Goal: Communication & Community: Answer question/provide support

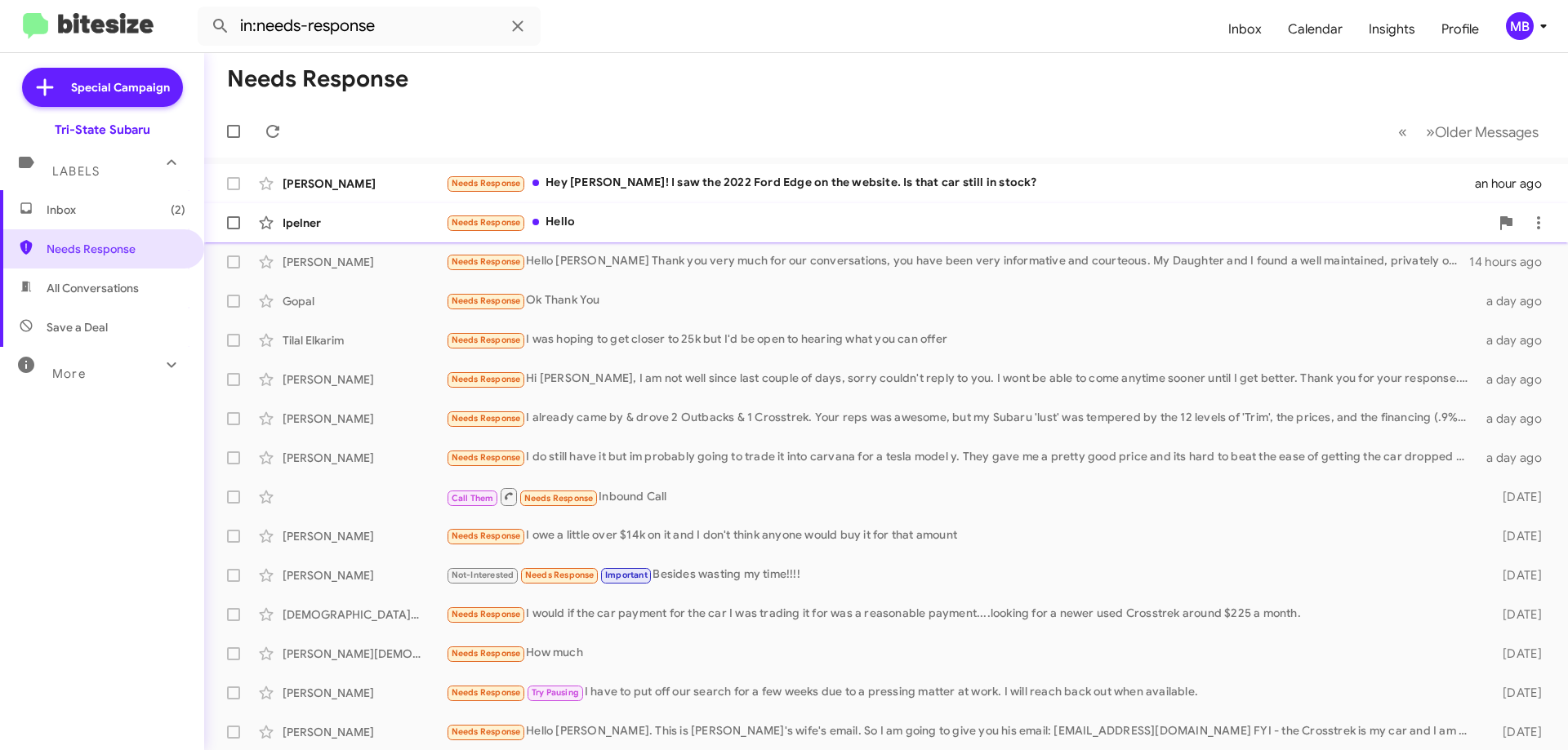
click at [585, 225] on div "Needs Response Hello" at bounding box center [968, 222] width 1044 height 19
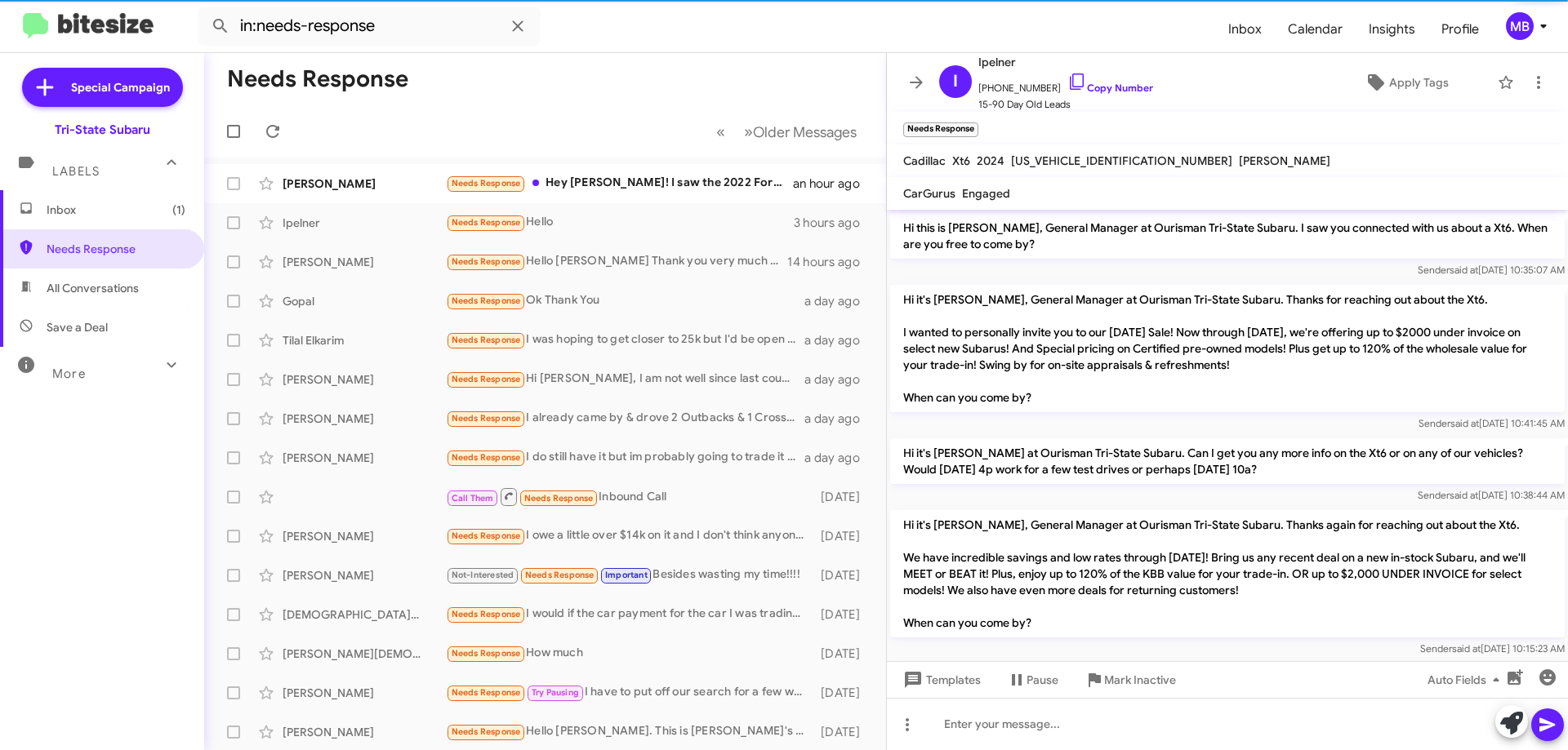
scroll to position [1584, 0]
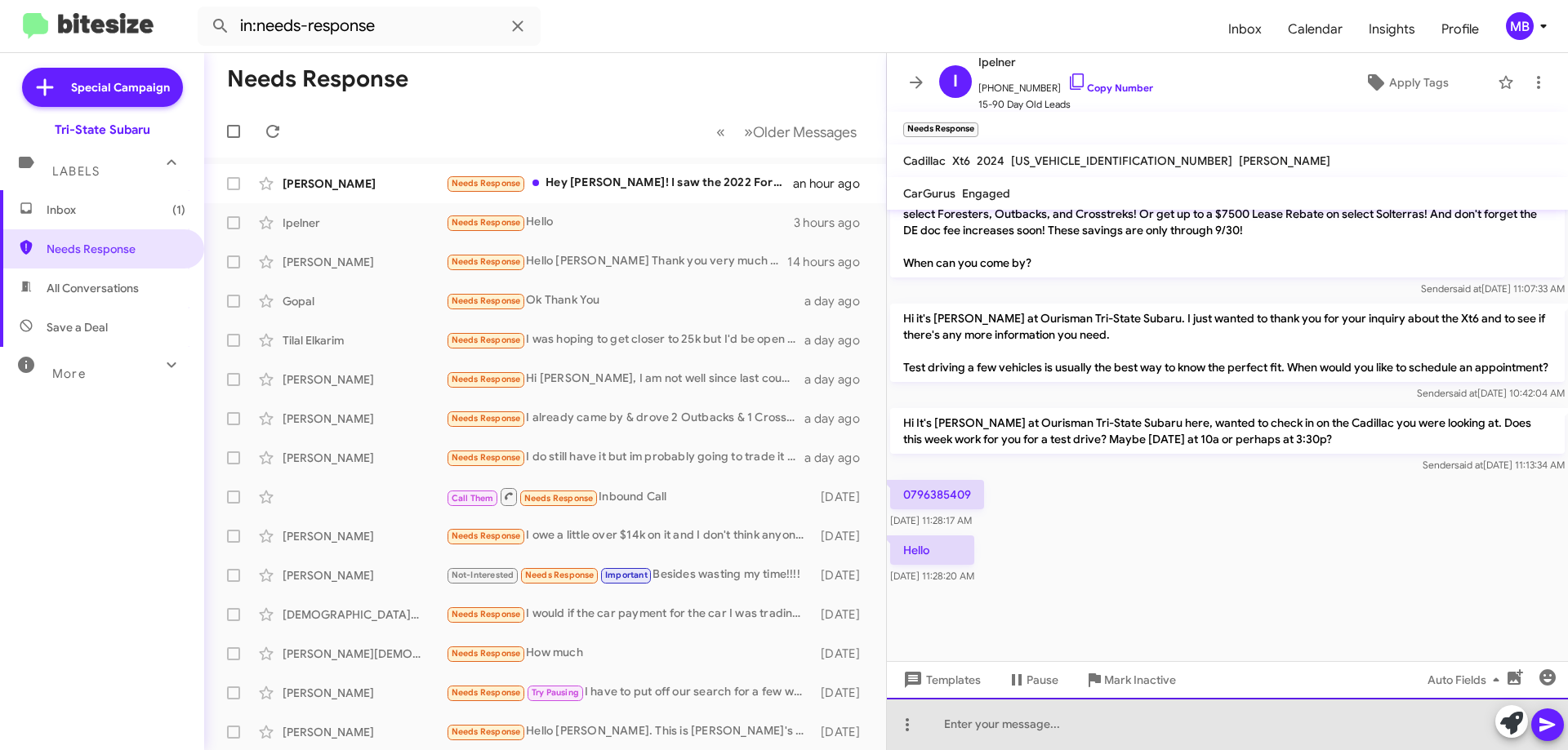
click at [1045, 714] on div at bounding box center [1227, 724] width 681 height 52
drag, startPoint x: 1031, startPoint y: 724, endPoint x: 860, endPoint y: 732, distance: 171.2
click at [860, 732] on div "Needs Response « Previous » Next Older Messages Andrew Farrell Needs Response H…" at bounding box center [886, 401] width 1364 height 697
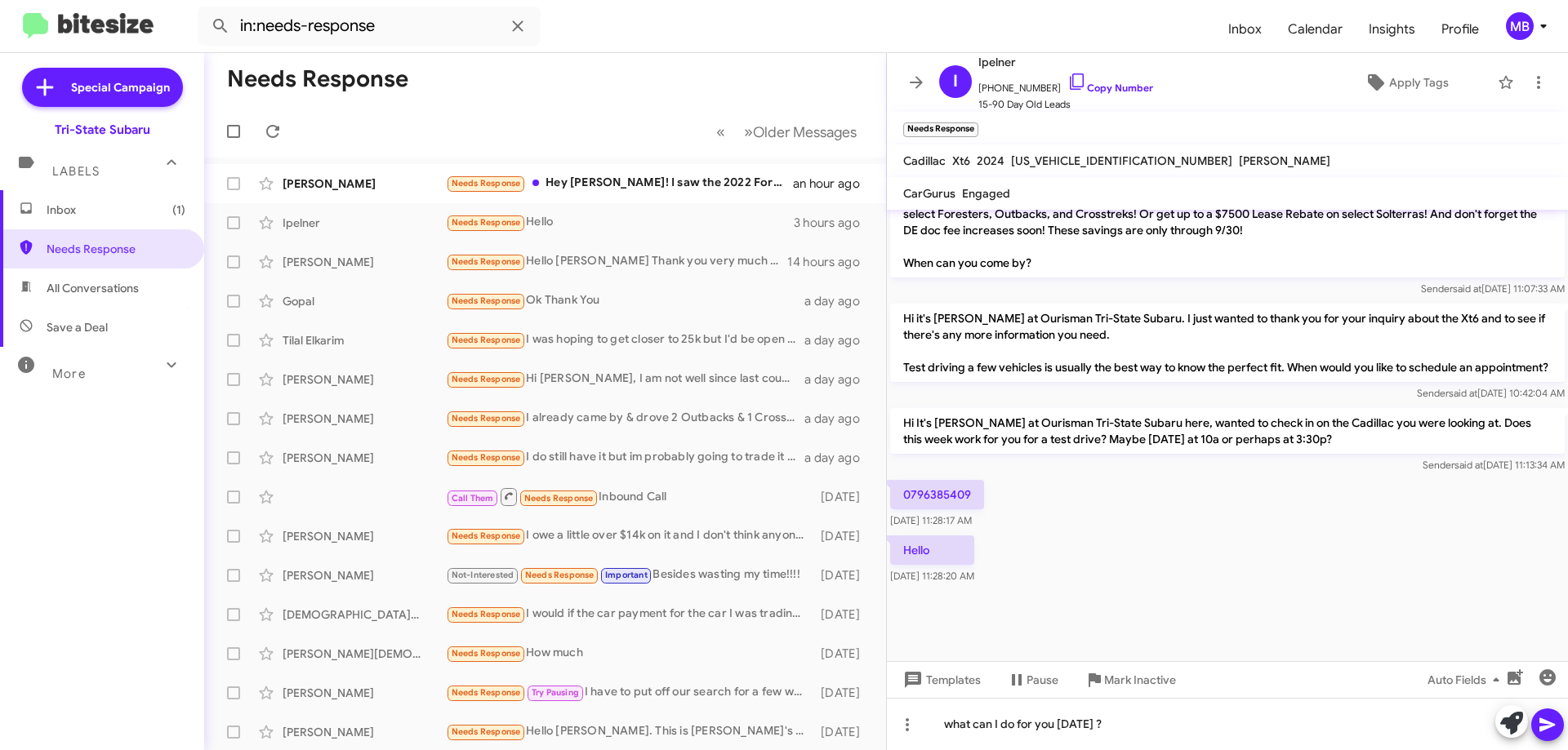
click at [1552, 730] on icon at bounding box center [1548, 725] width 20 height 20
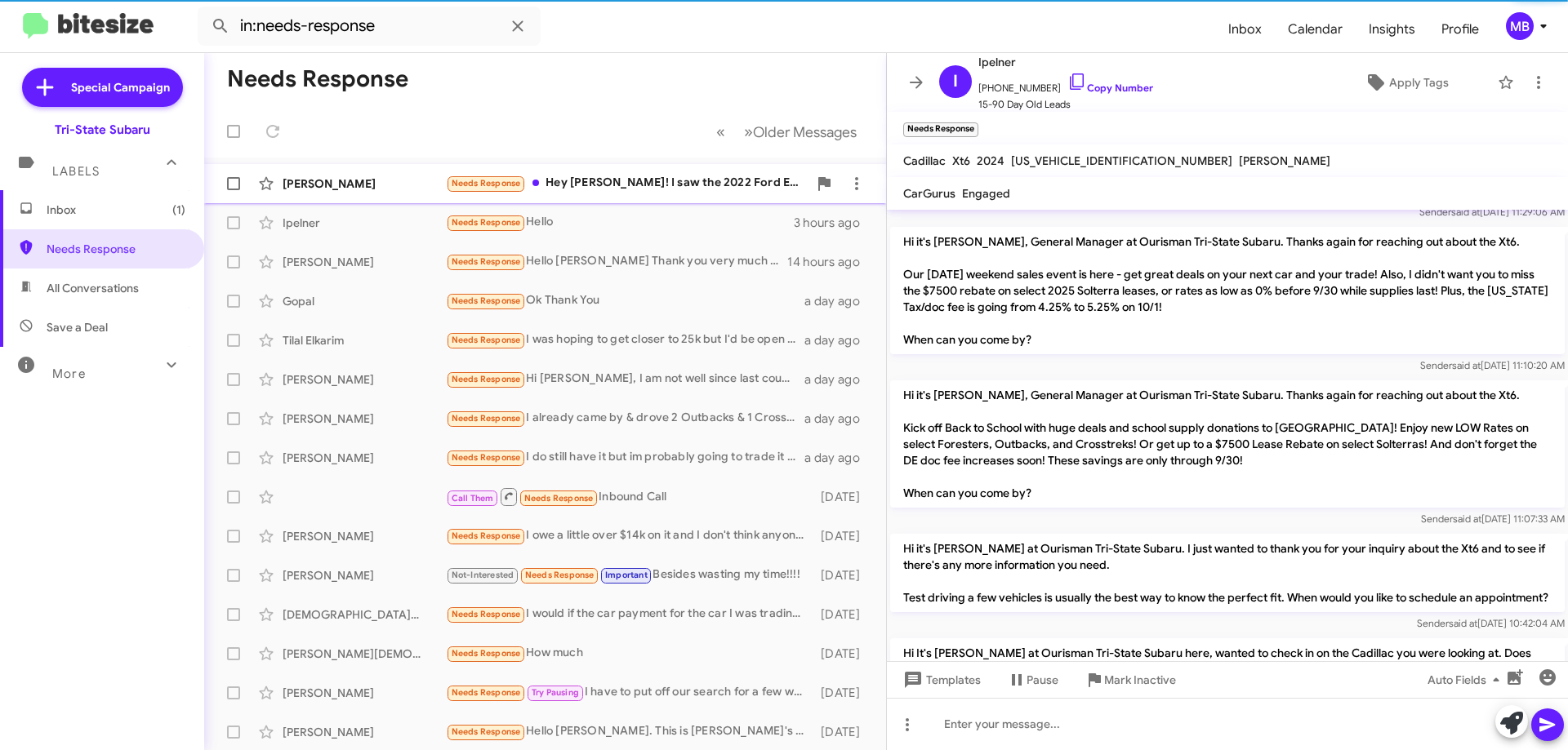
click at [735, 184] on div "Needs Response Hey Joe! I saw the 2022 Ford Edge on the website. Is that car st…" at bounding box center [626, 183] width 362 height 19
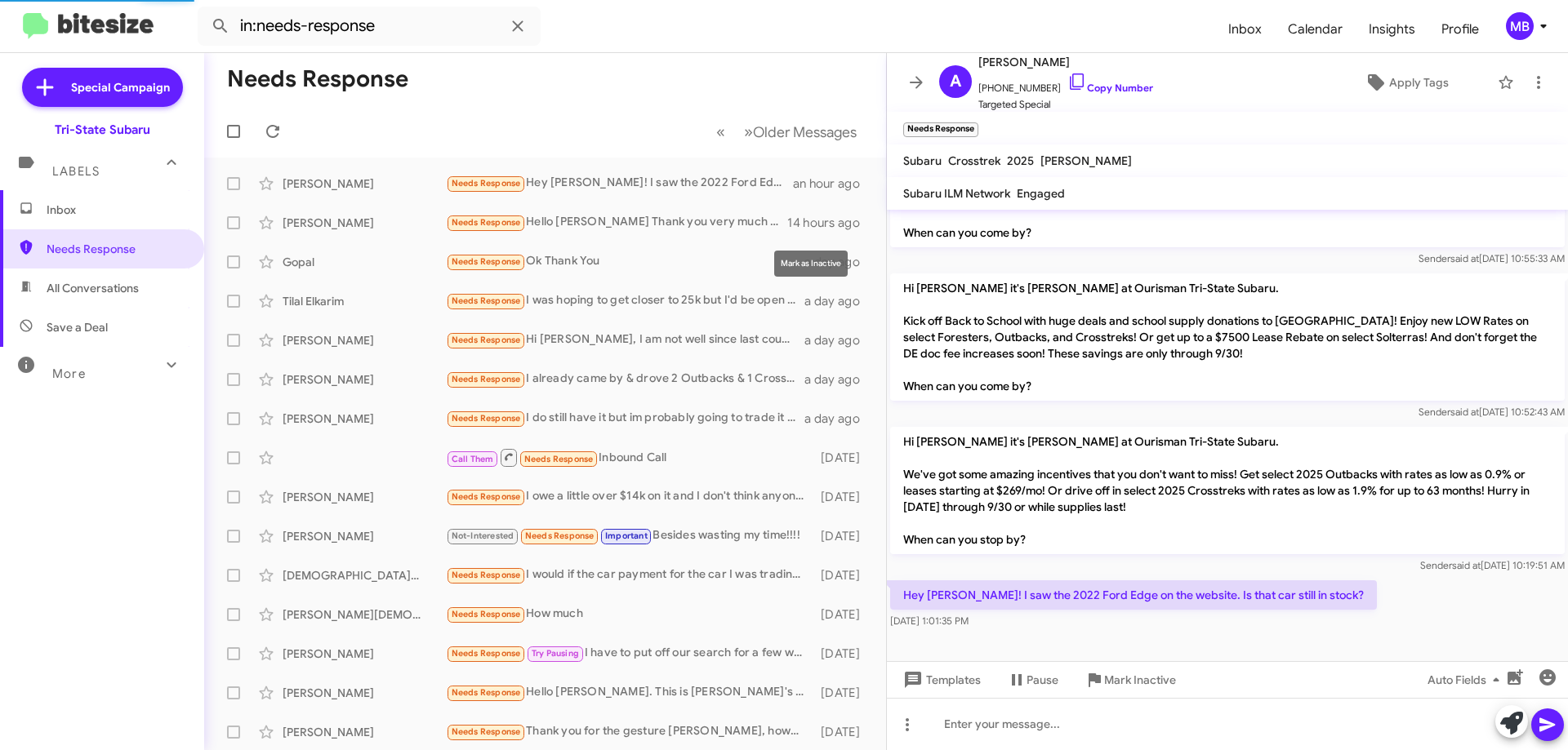
scroll to position [1063, 0]
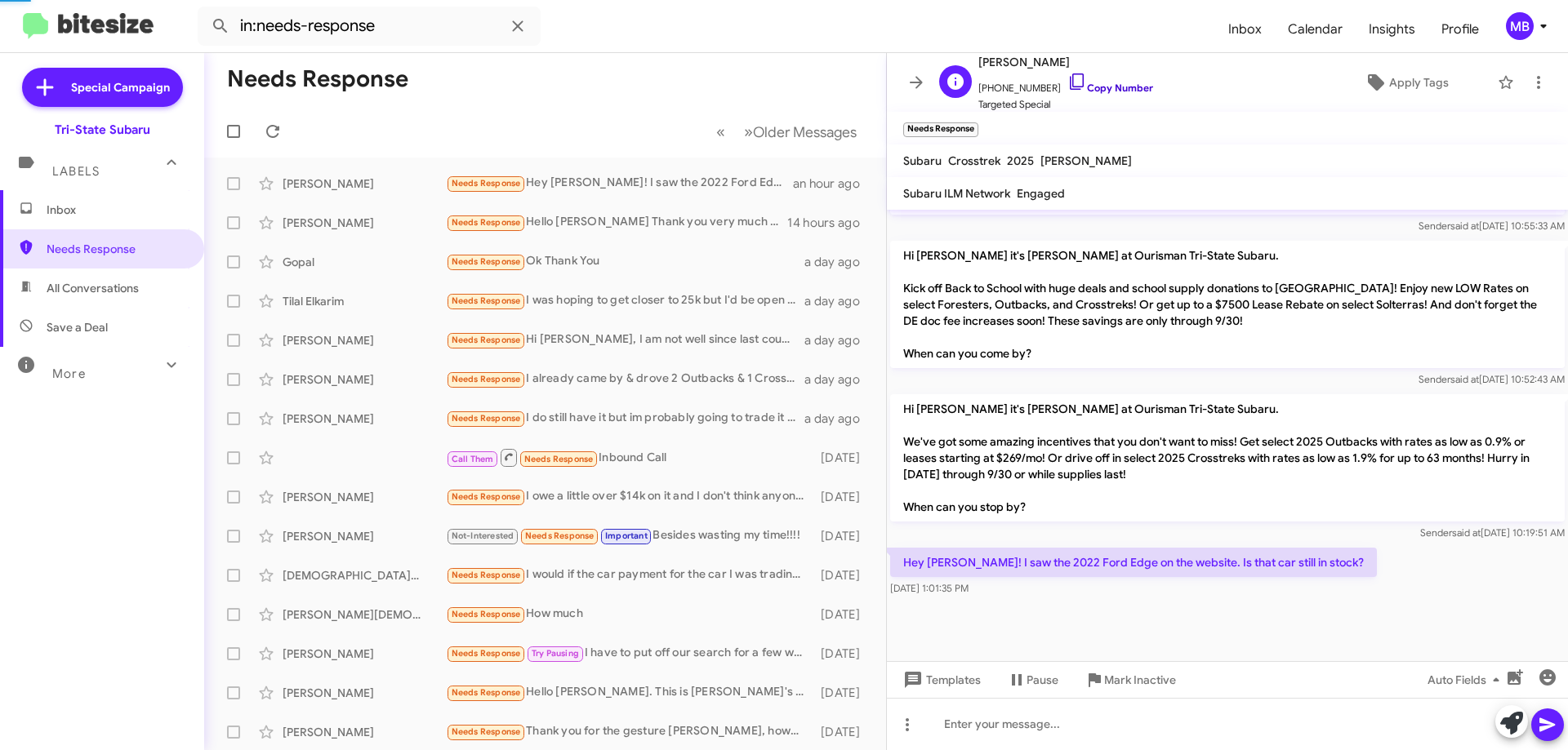
click at [1108, 86] on link "Copy Number" at bounding box center [1110, 88] width 86 height 12
click at [1110, 89] on link "Copy Number" at bounding box center [1110, 88] width 86 height 12
click at [1120, 84] on link "Copy Number" at bounding box center [1110, 88] width 86 height 12
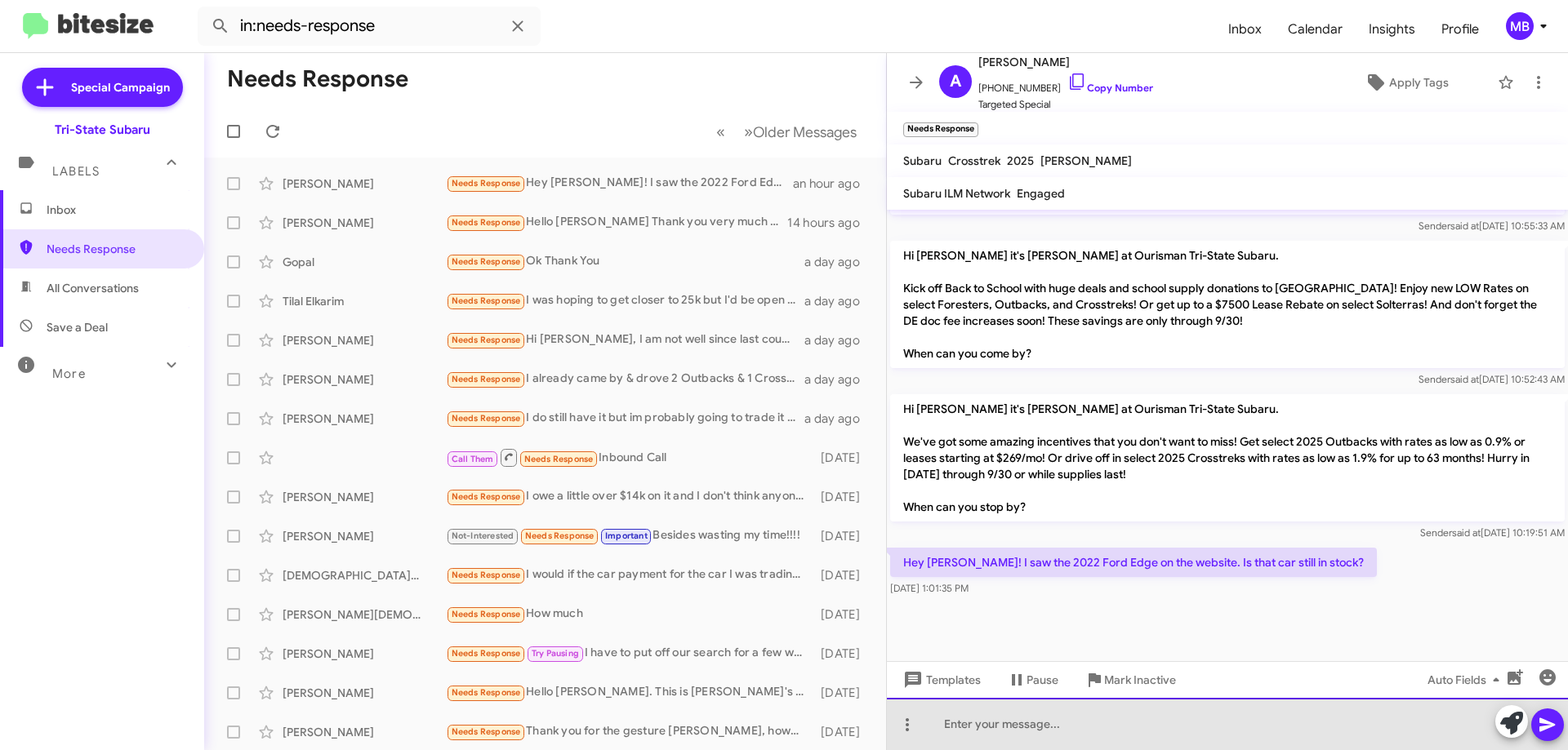
click at [1079, 714] on div at bounding box center [1227, 724] width 681 height 52
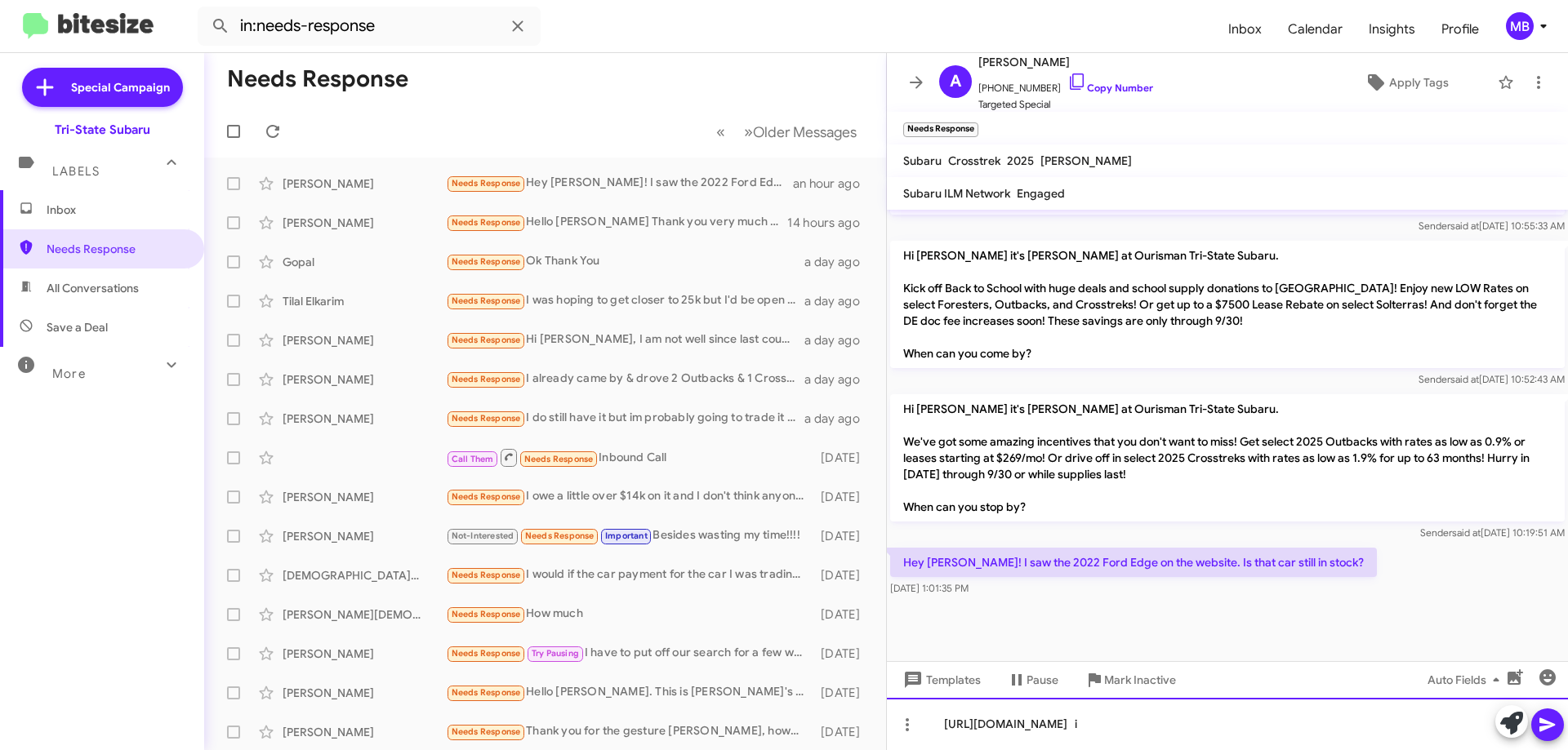
scroll to position [1079, 0]
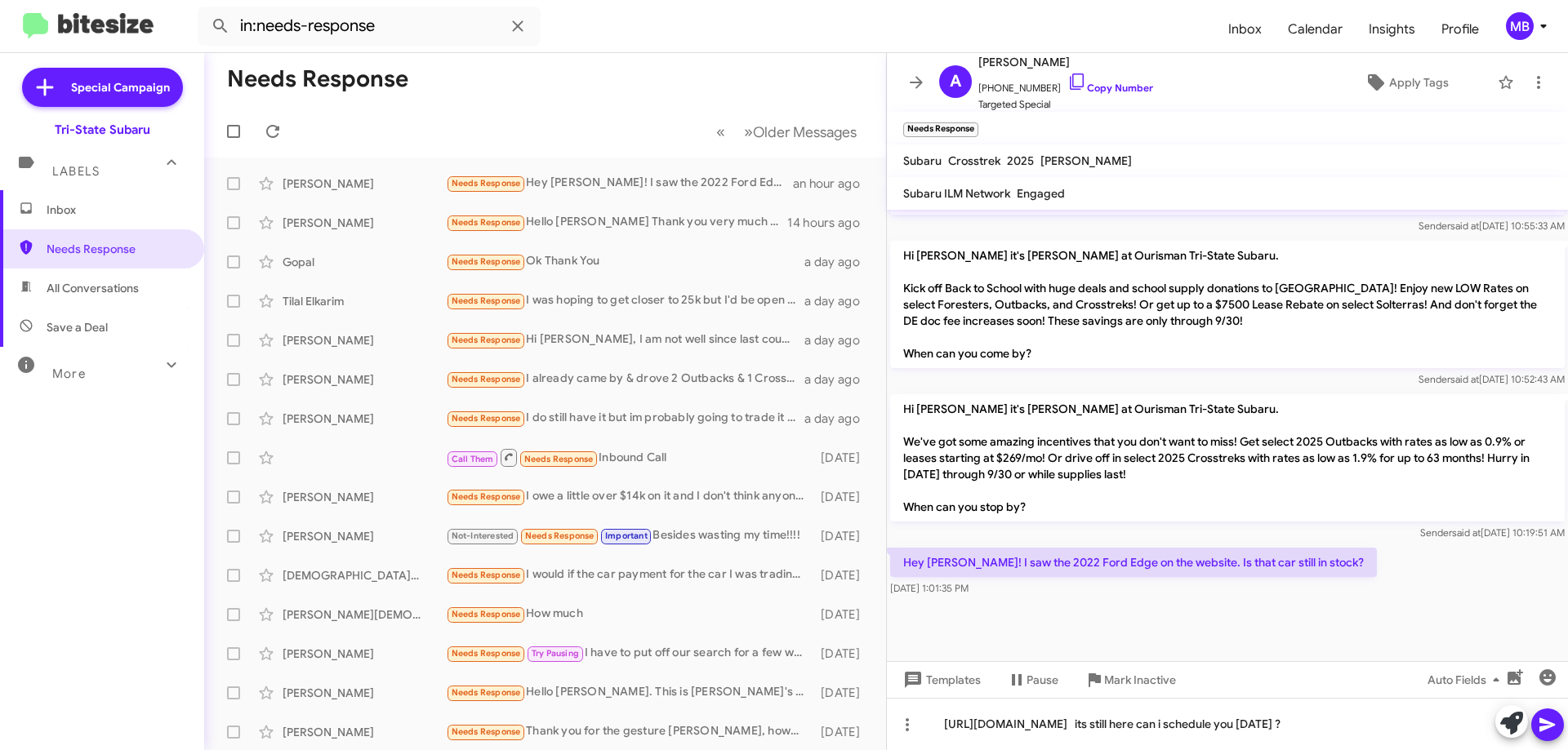
click at [1558, 729] on button at bounding box center [1547, 724] width 32 height 32
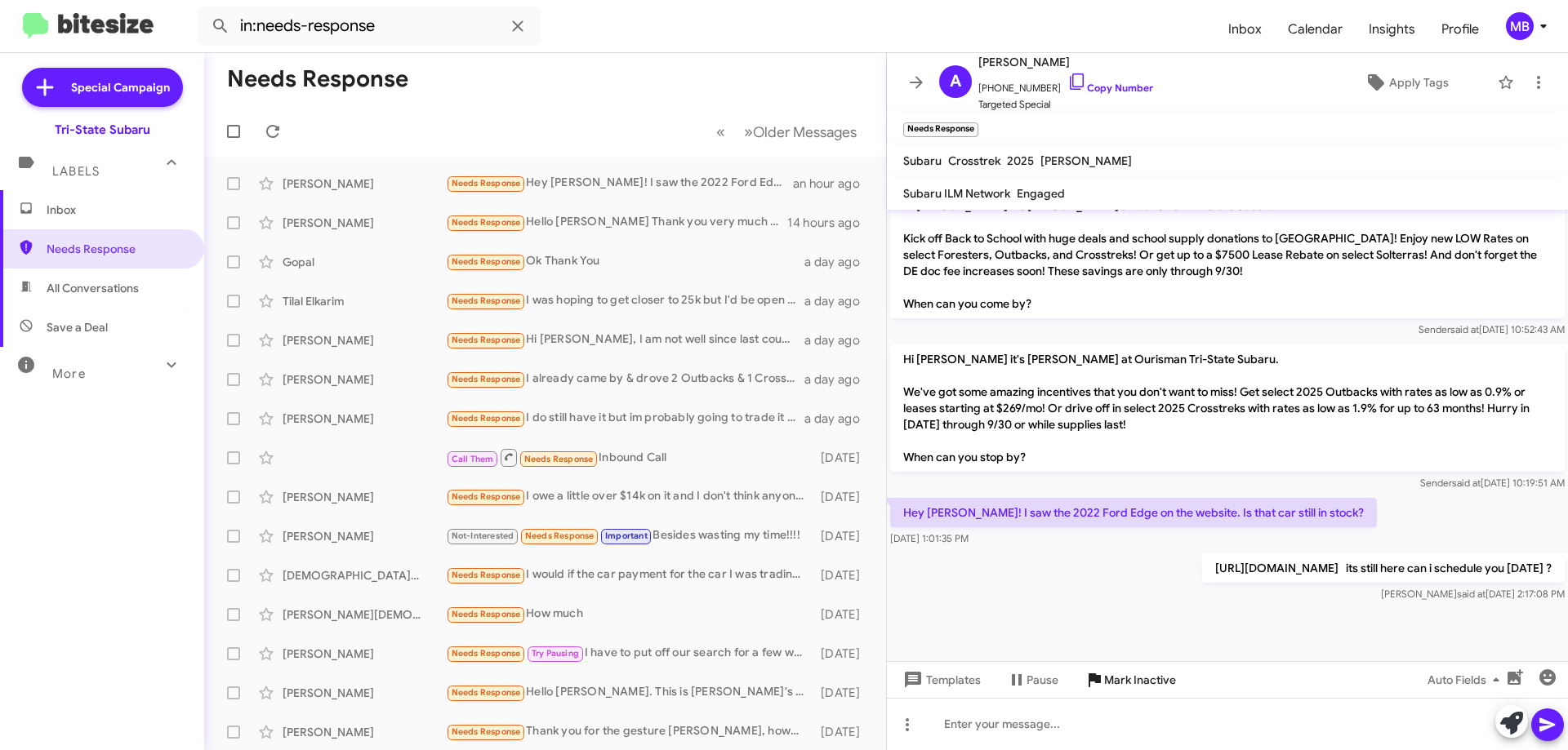
scroll to position [1139, 0]
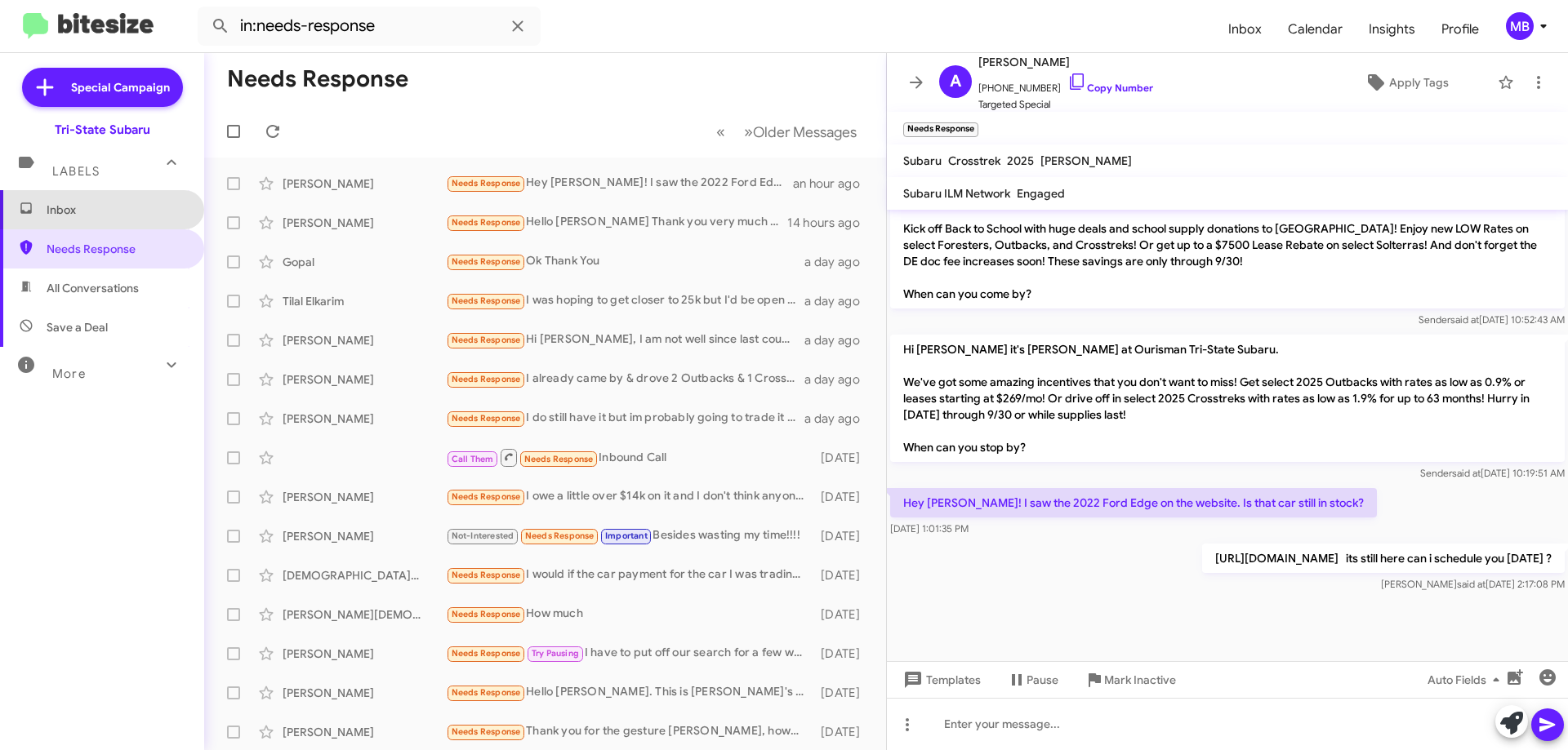
click at [155, 217] on span "Inbox" at bounding box center [116, 210] width 139 height 17
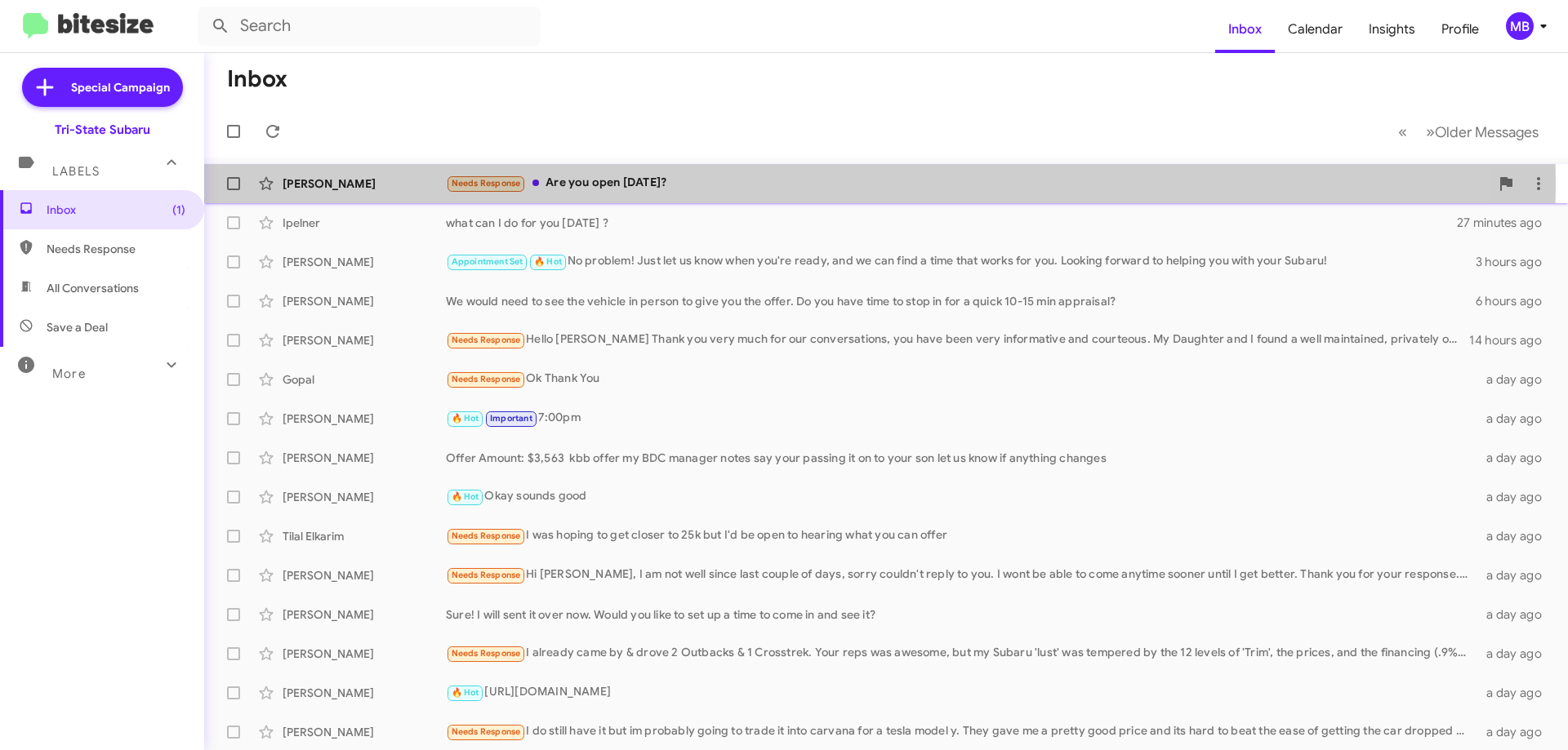
click at [591, 184] on div "Needs Response Are you open on Sunday?" at bounding box center [968, 183] width 1044 height 19
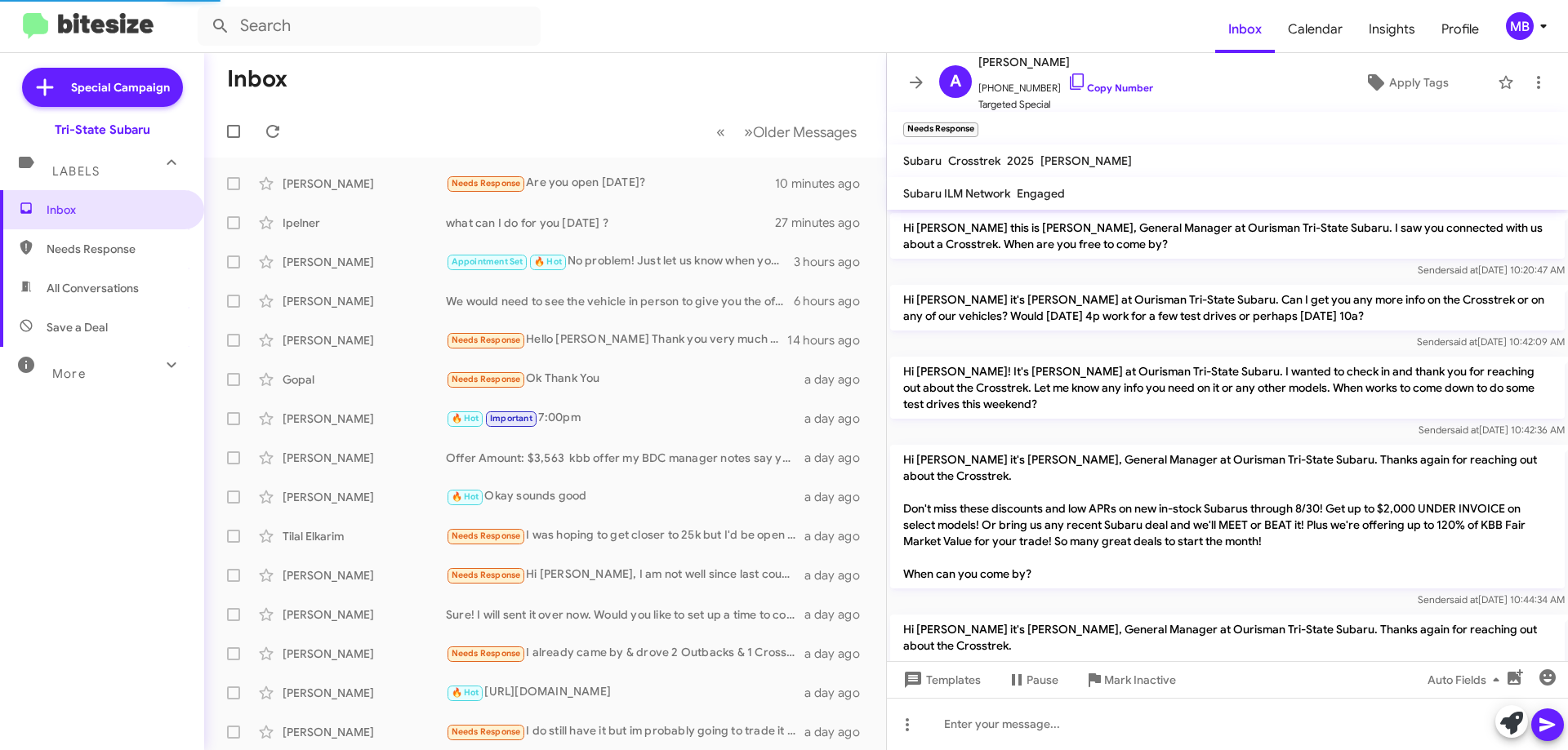
scroll to position [1166, 0]
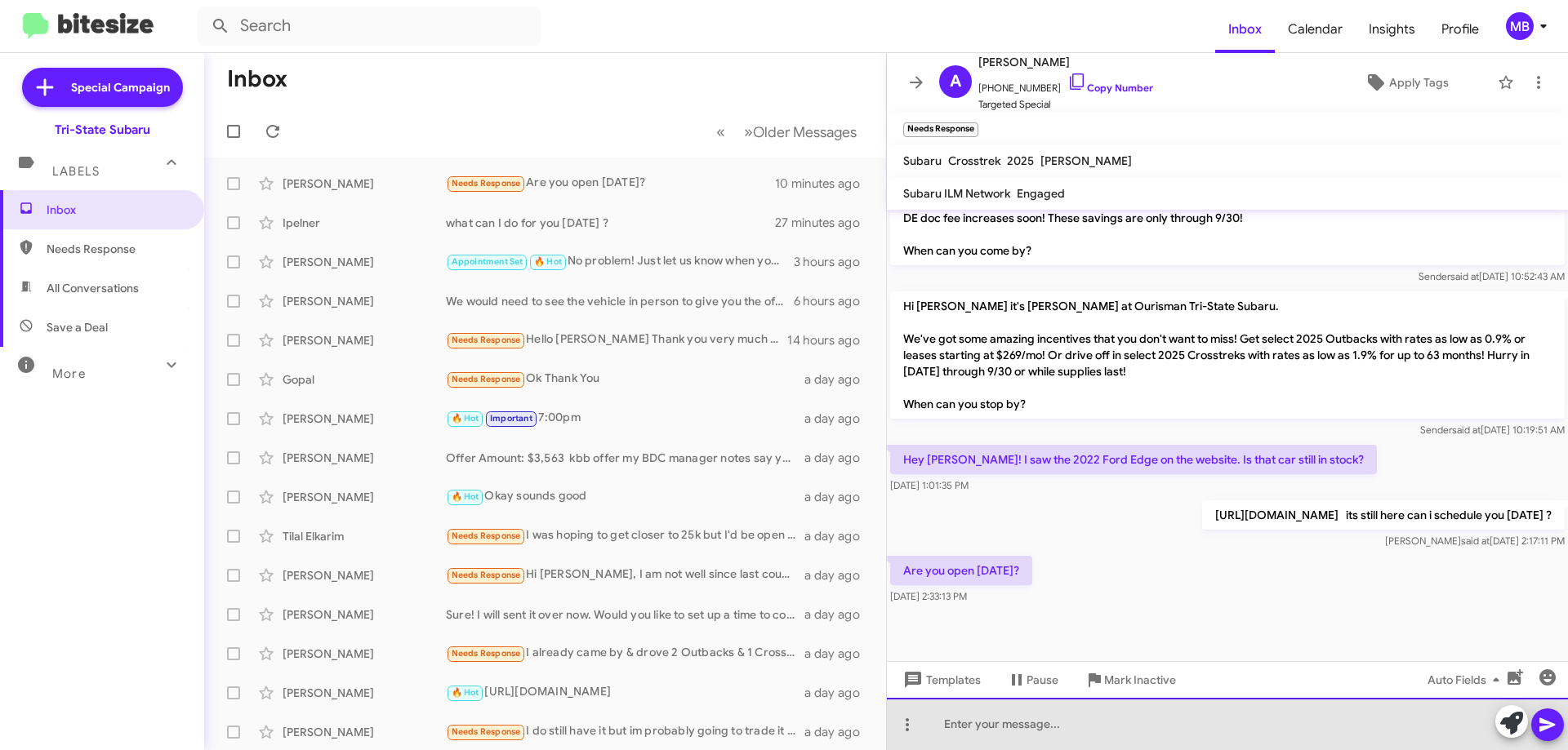
click at [1049, 709] on div at bounding box center [1227, 724] width 681 height 52
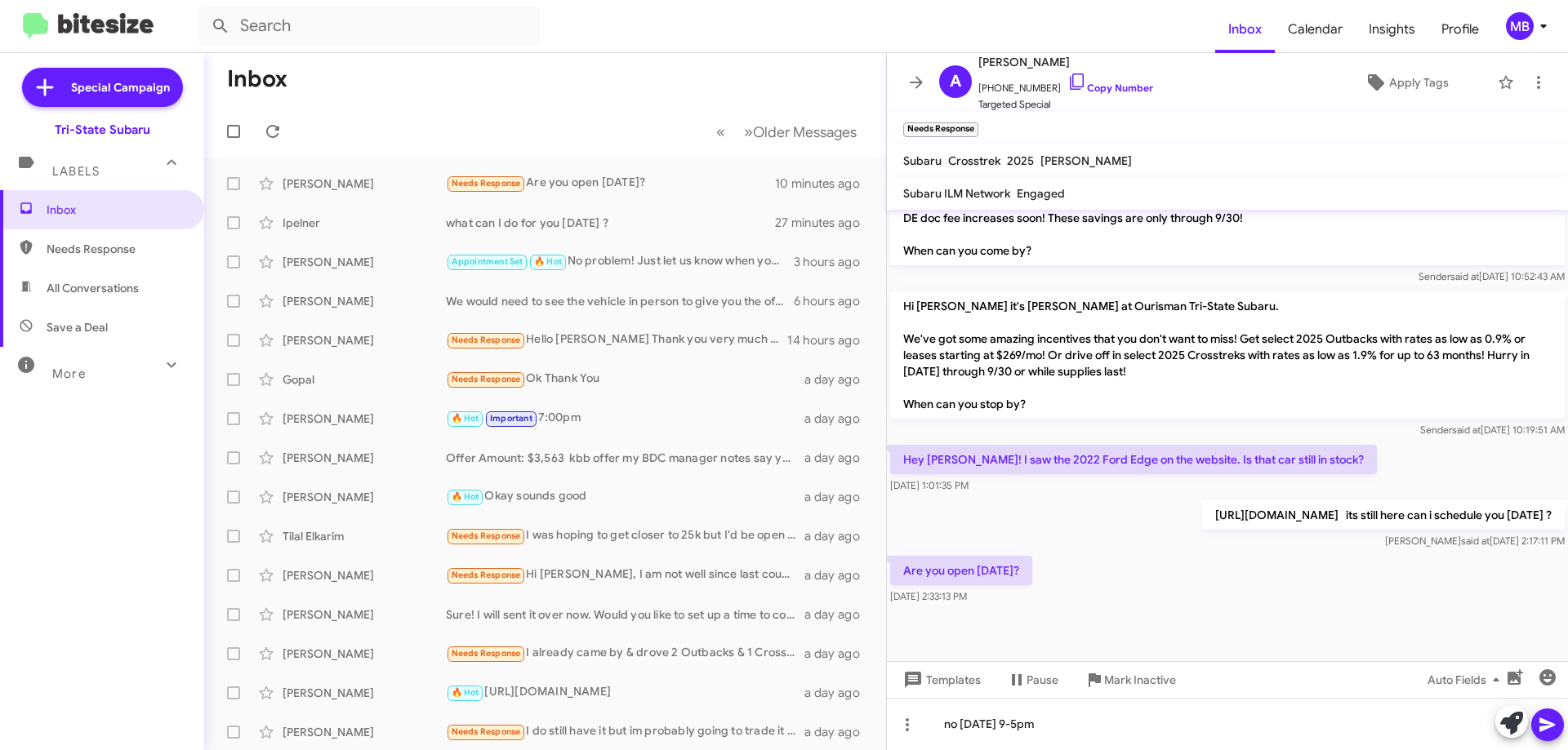
click at [1542, 724] on icon at bounding box center [1548, 725] width 20 height 20
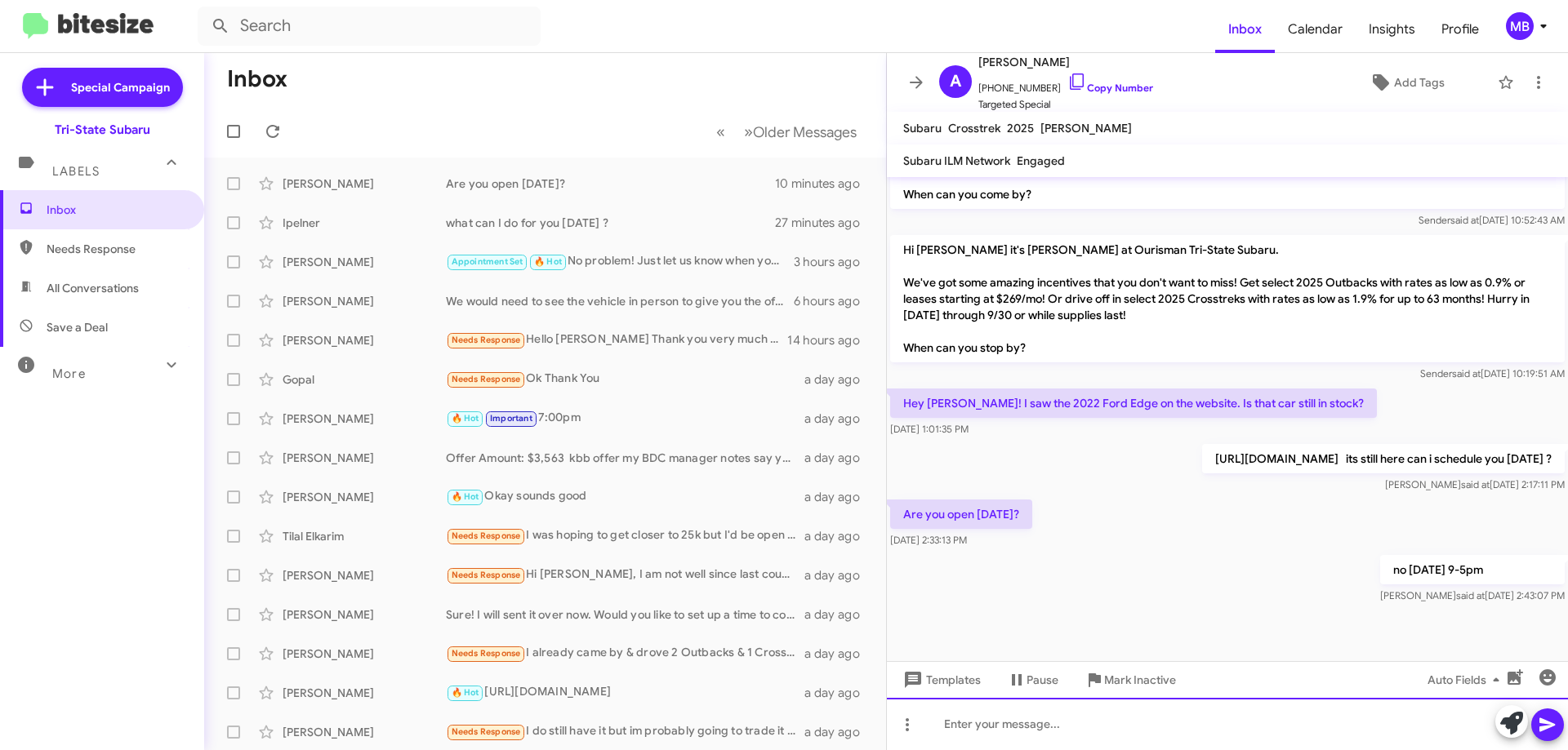
scroll to position [1225, 0]
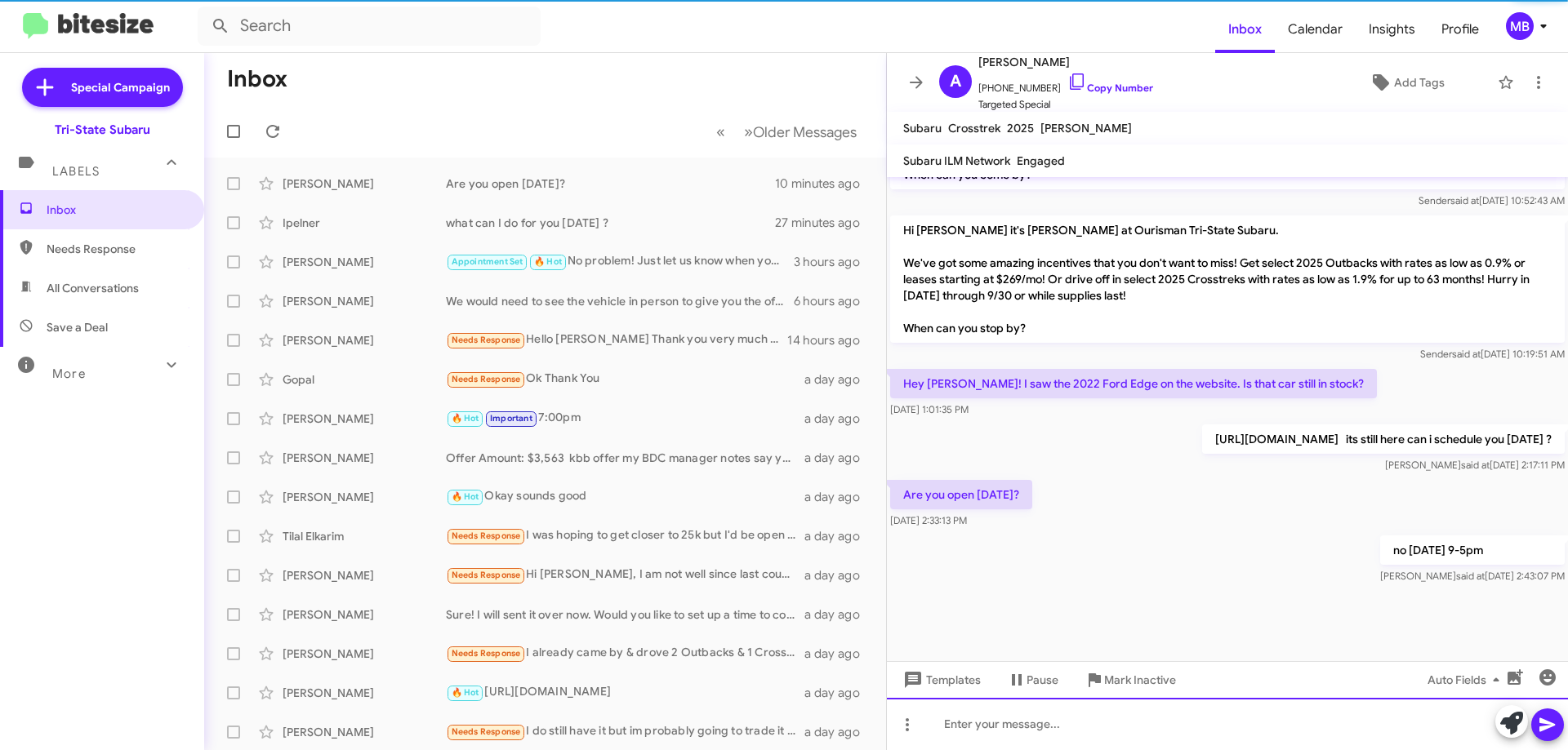
click at [1015, 724] on div at bounding box center [1227, 724] width 681 height 52
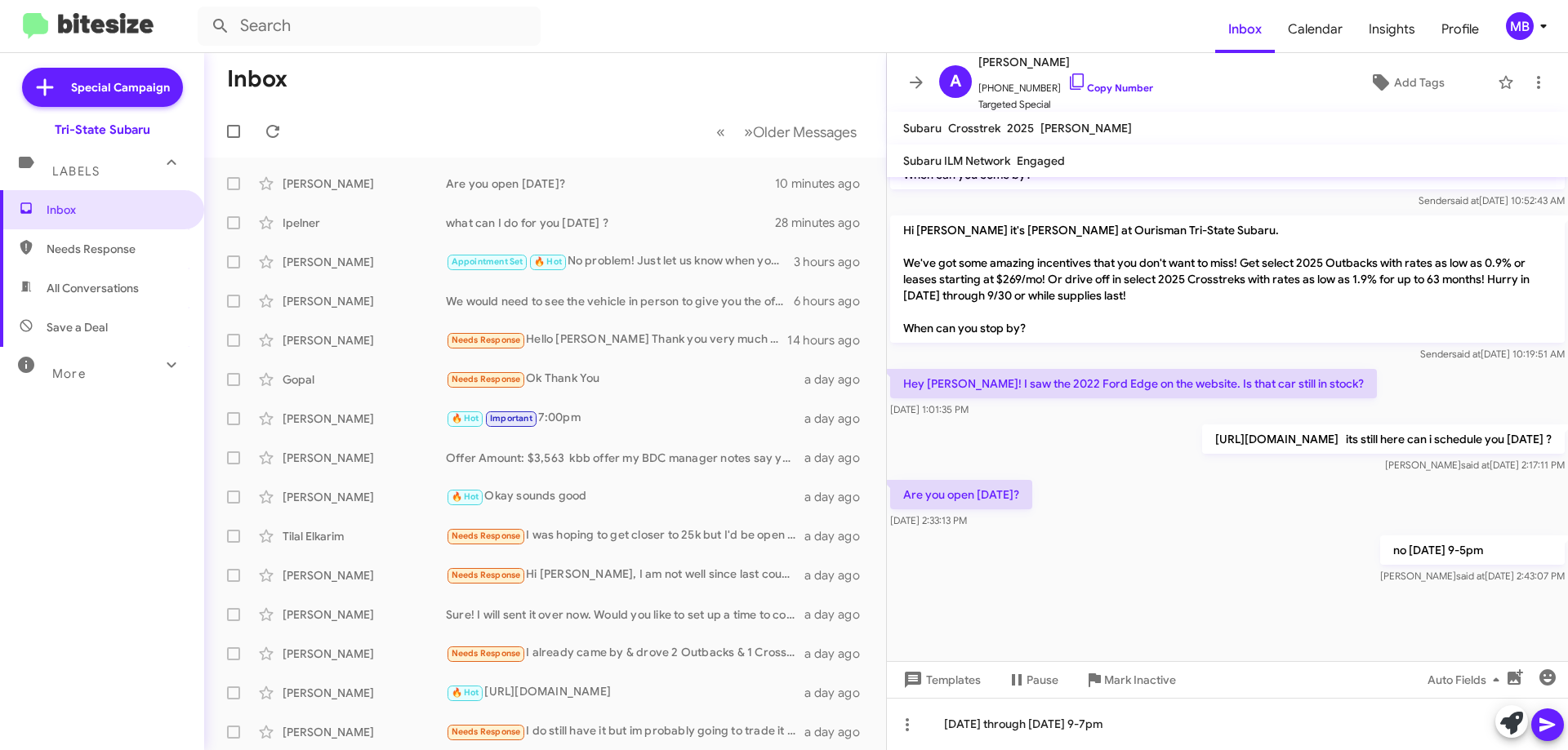
click at [1548, 724] on icon at bounding box center [1547, 725] width 16 height 14
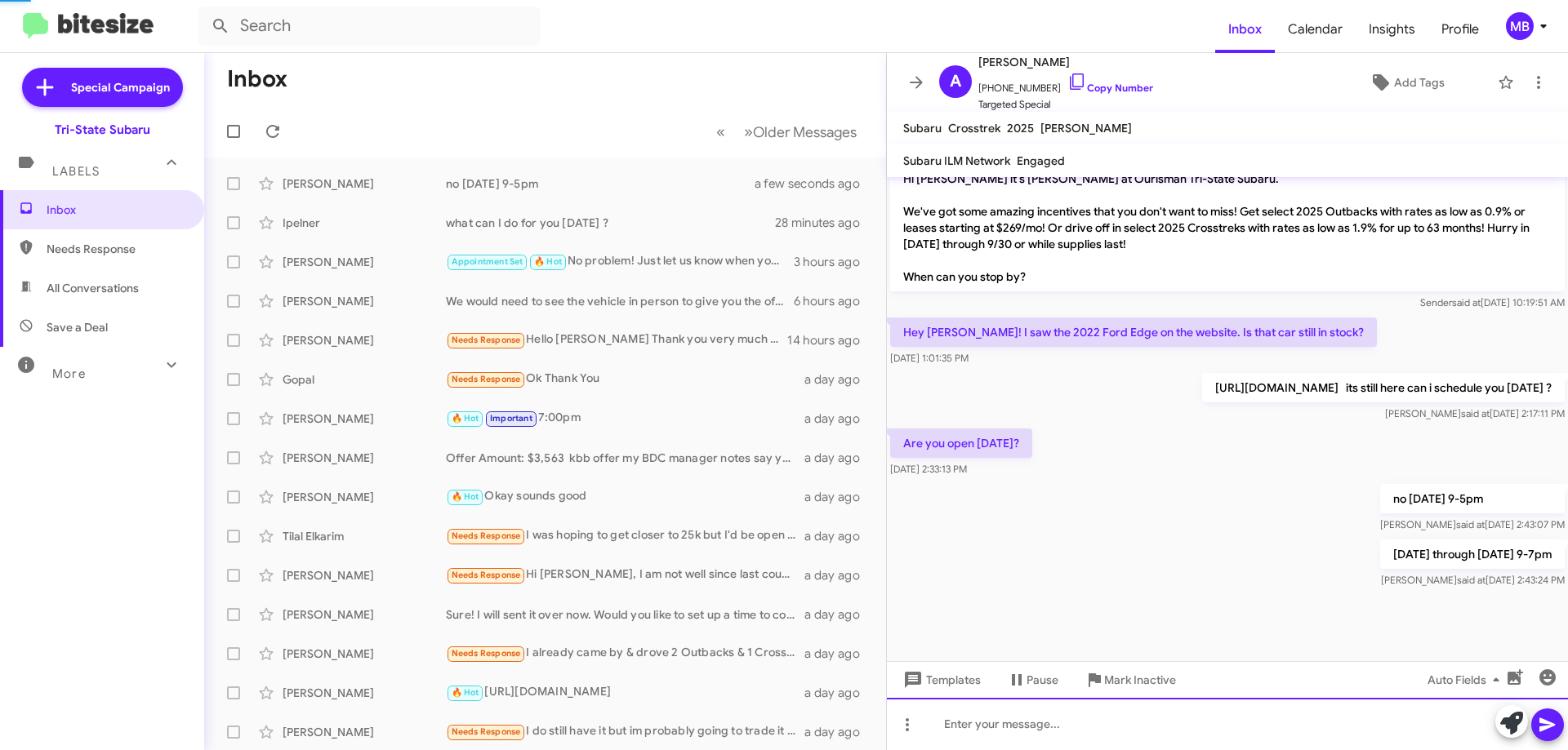
scroll to position [1285, 0]
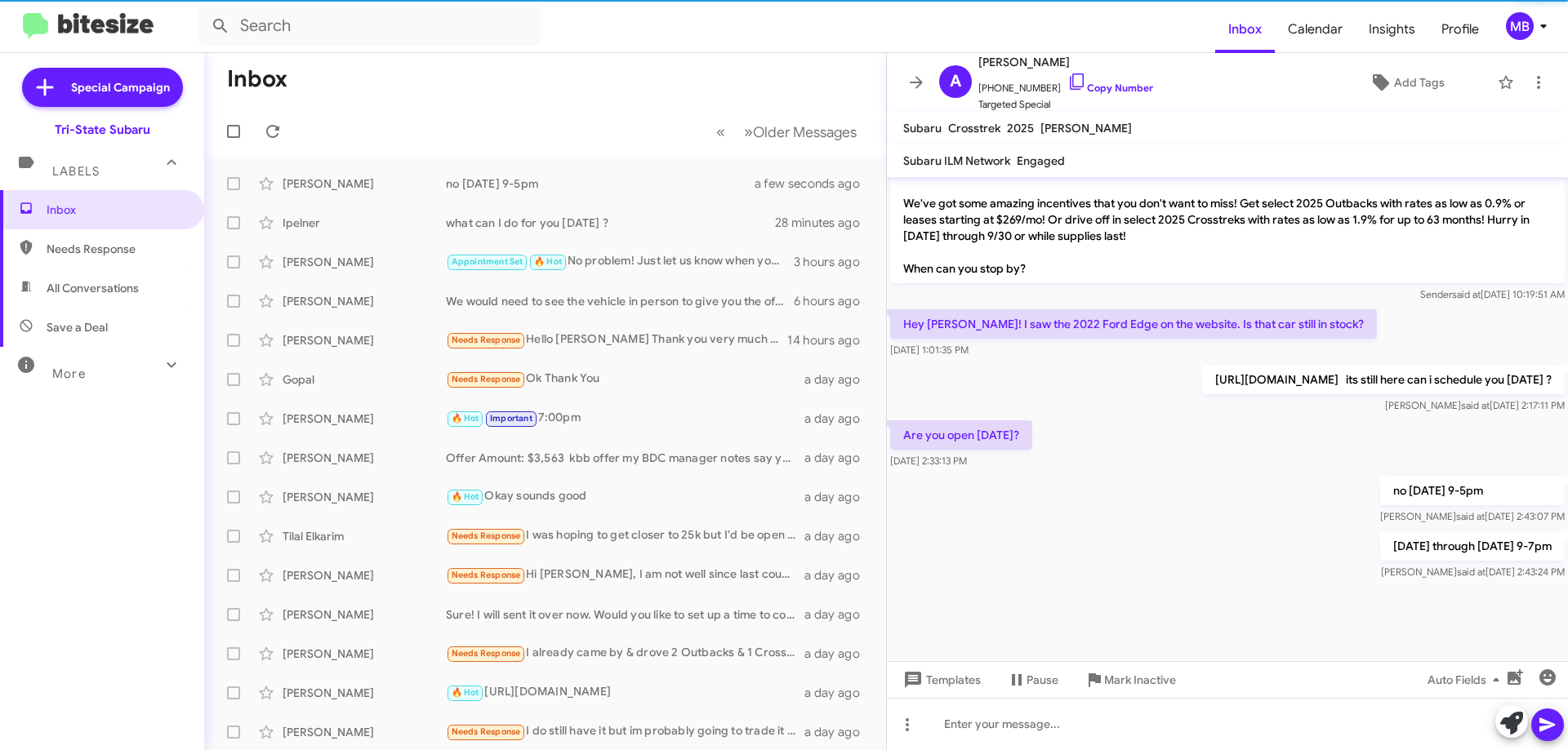
click at [137, 251] on span "Needs Response" at bounding box center [116, 249] width 139 height 17
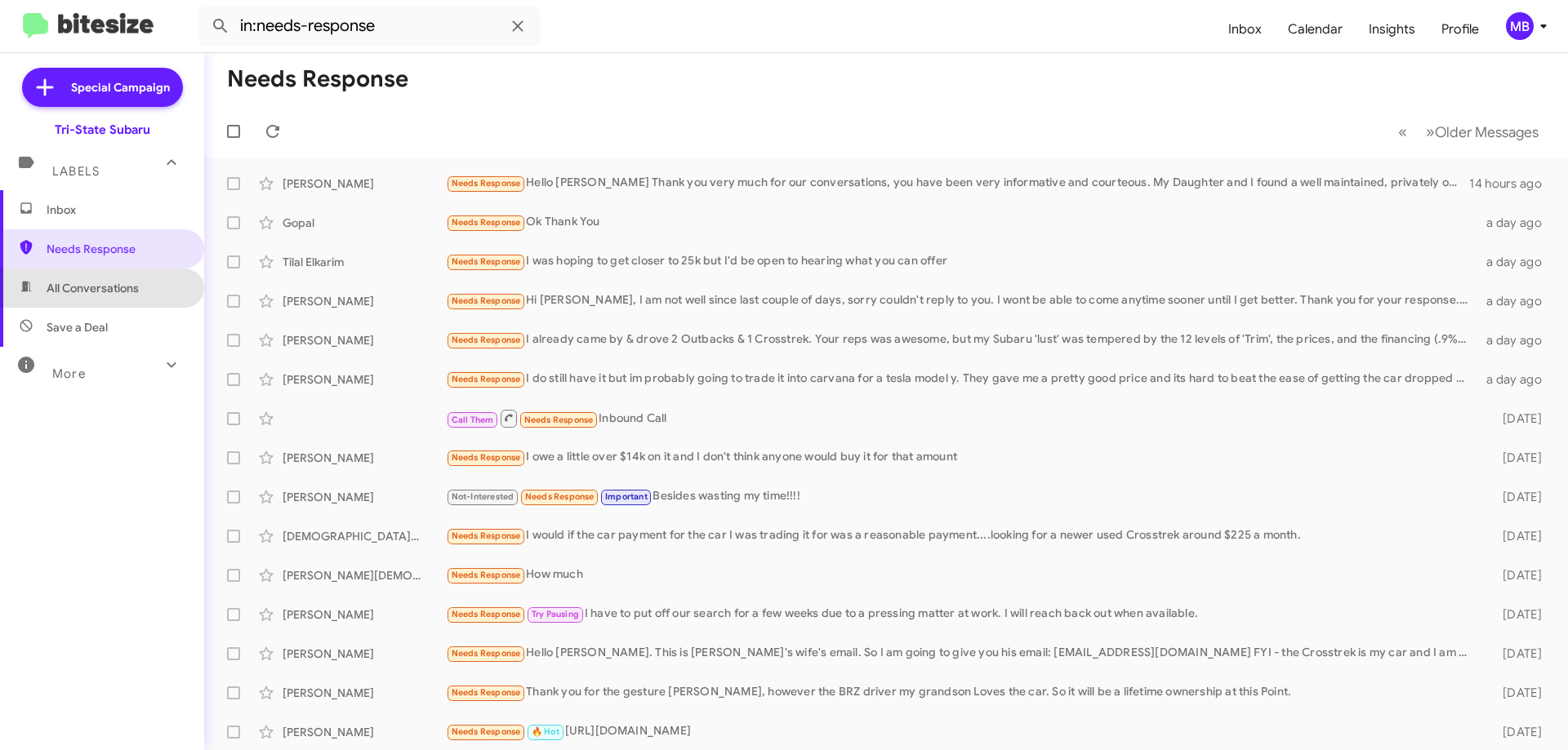
click at [136, 293] on span "All Conversations" at bounding box center [93, 289] width 93 height 17
type input "in:all-conversations"
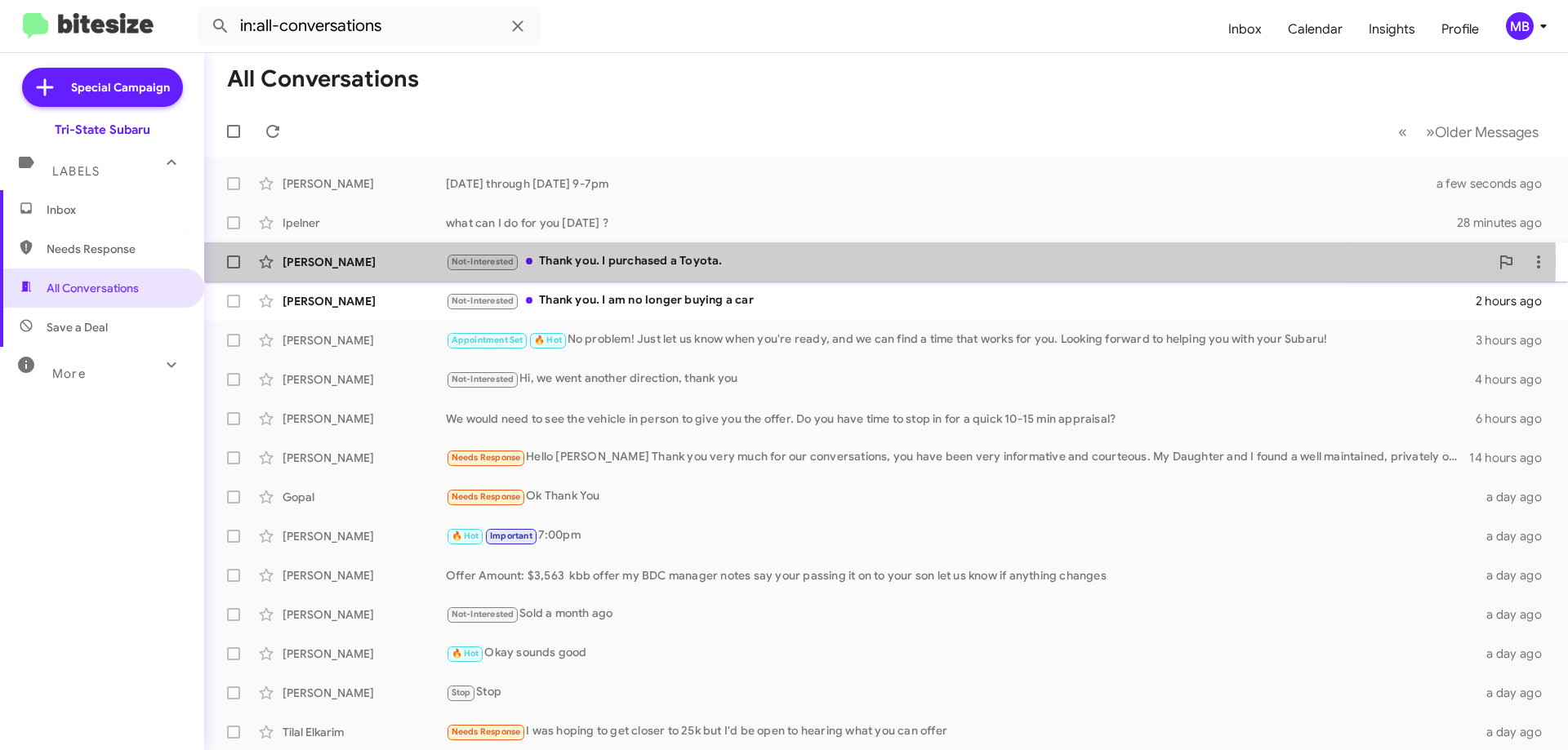
click at [518, 261] on small "Not-Interested" at bounding box center [482, 262] width 70 height 16
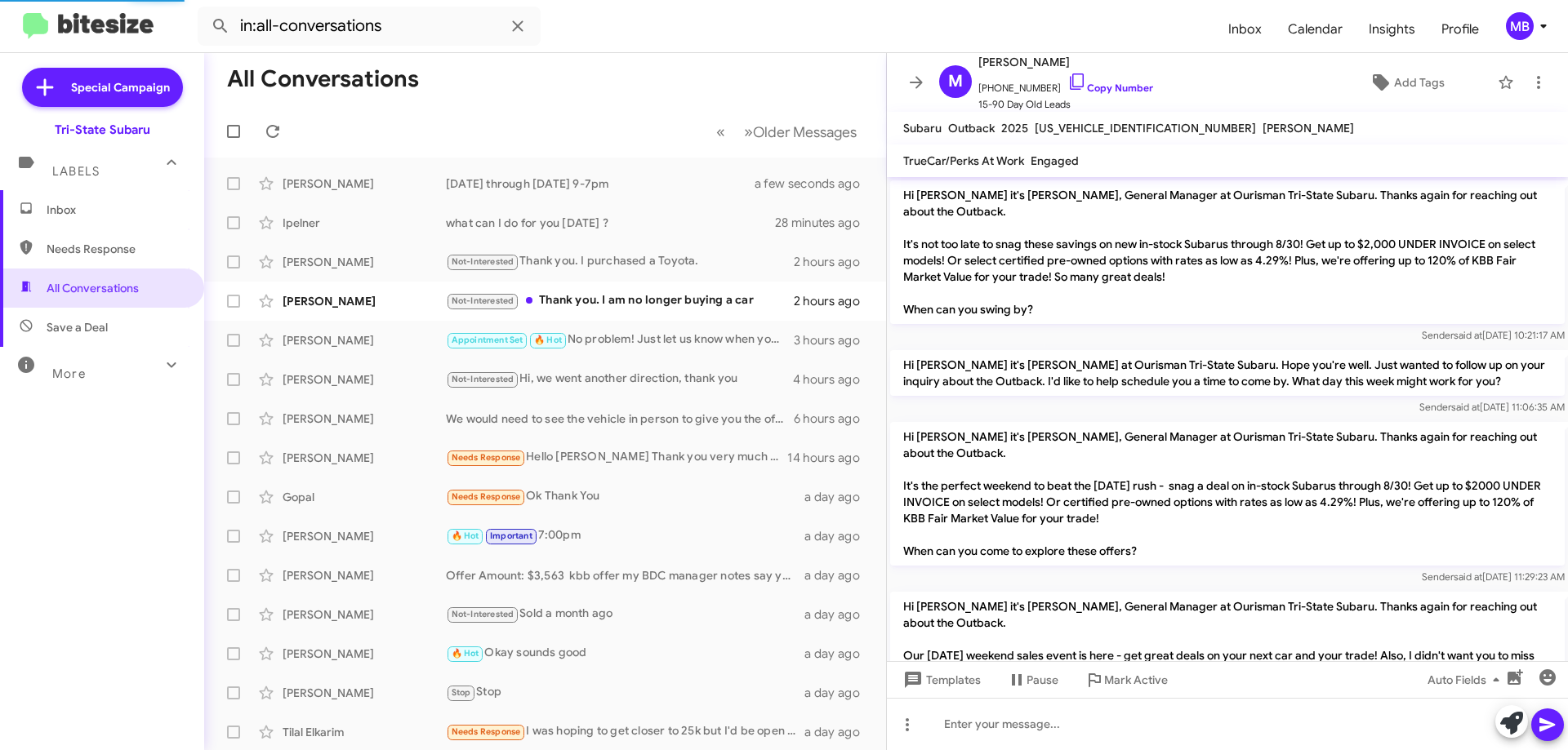
scroll to position [756, 0]
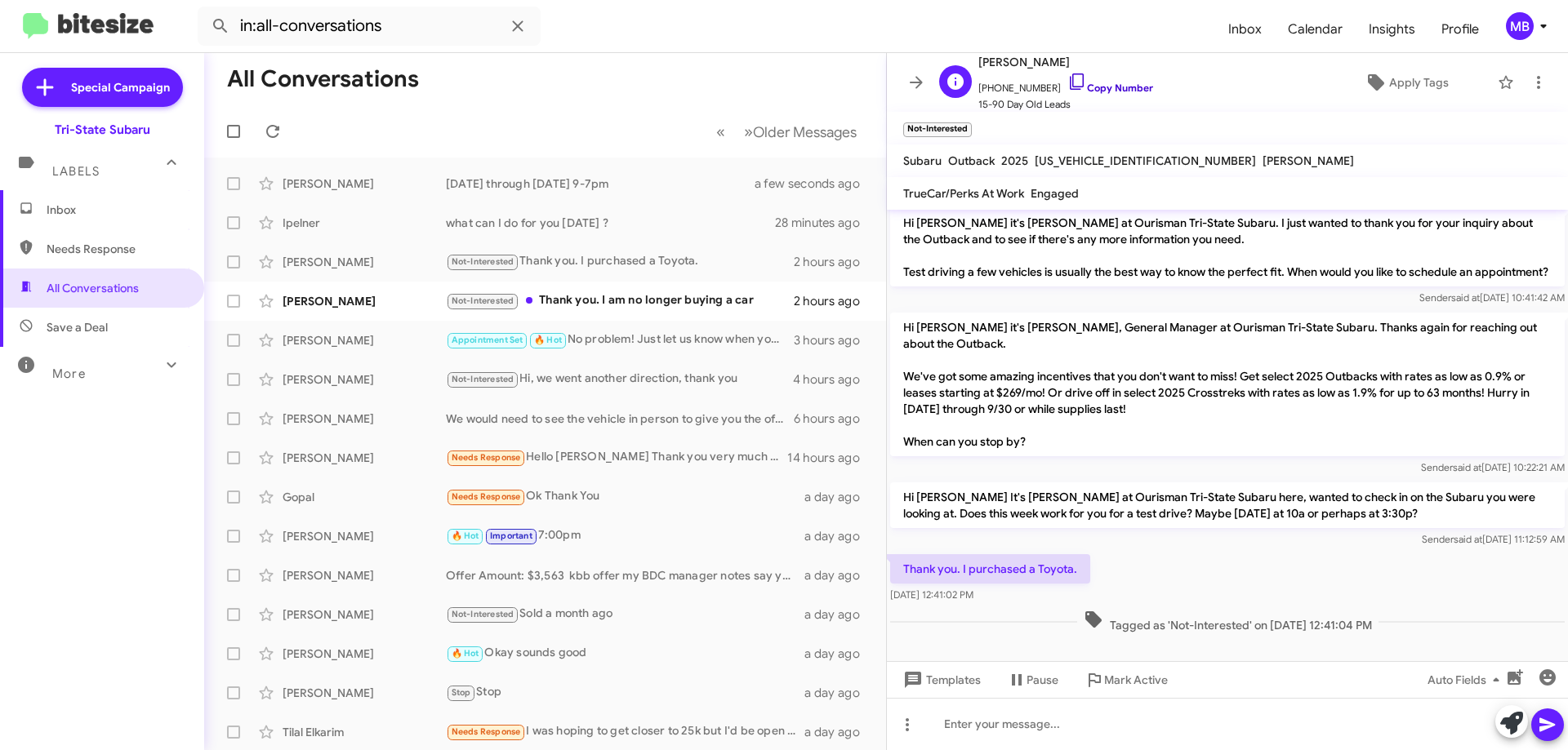
click at [1116, 82] on link "Copy Number" at bounding box center [1110, 88] width 86 height 12
click at [717, 308] on div "Not-Interested Thank you. I am no longer buying a car" at bounding box center [626, 300] width 362 height 19
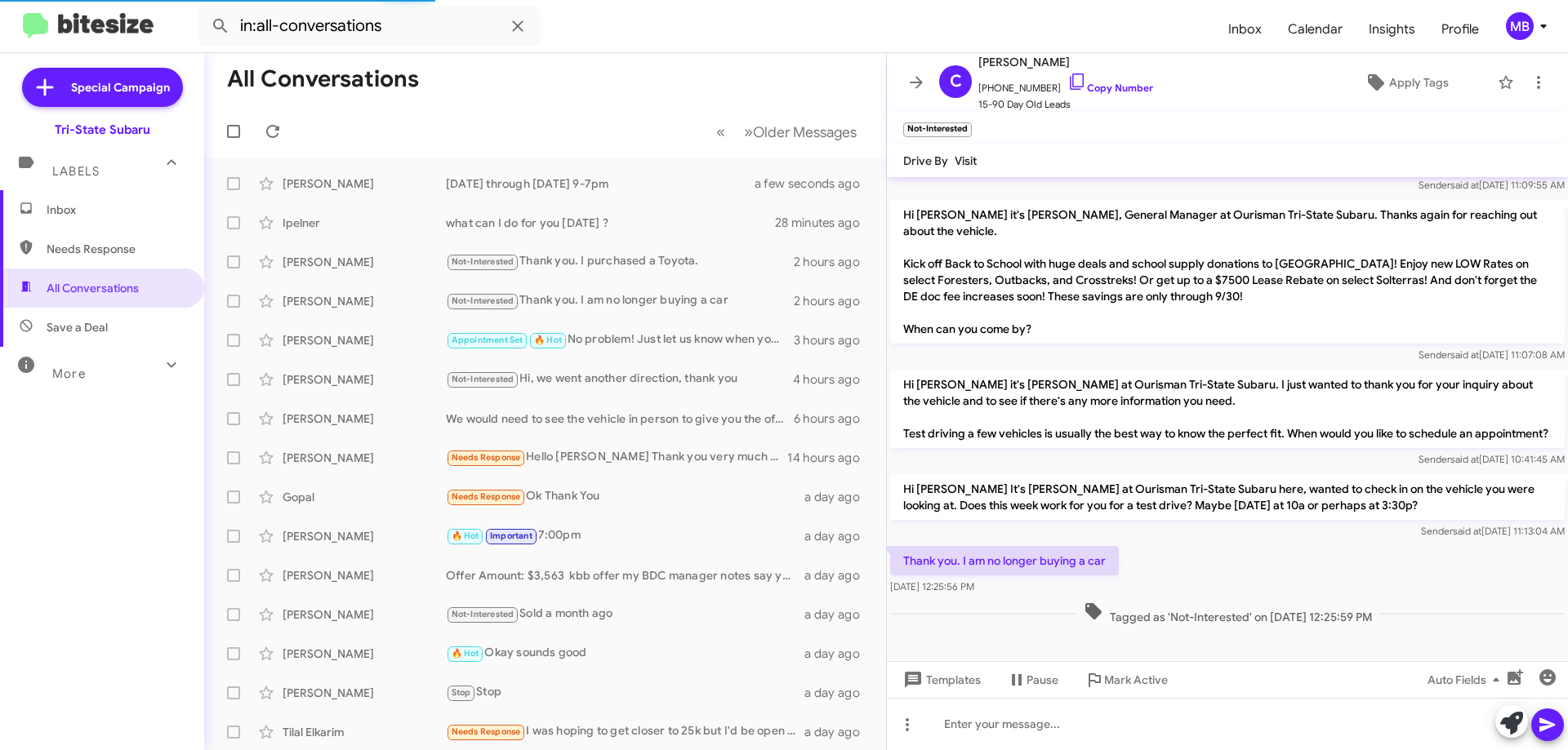
scroll to position [327, 0]
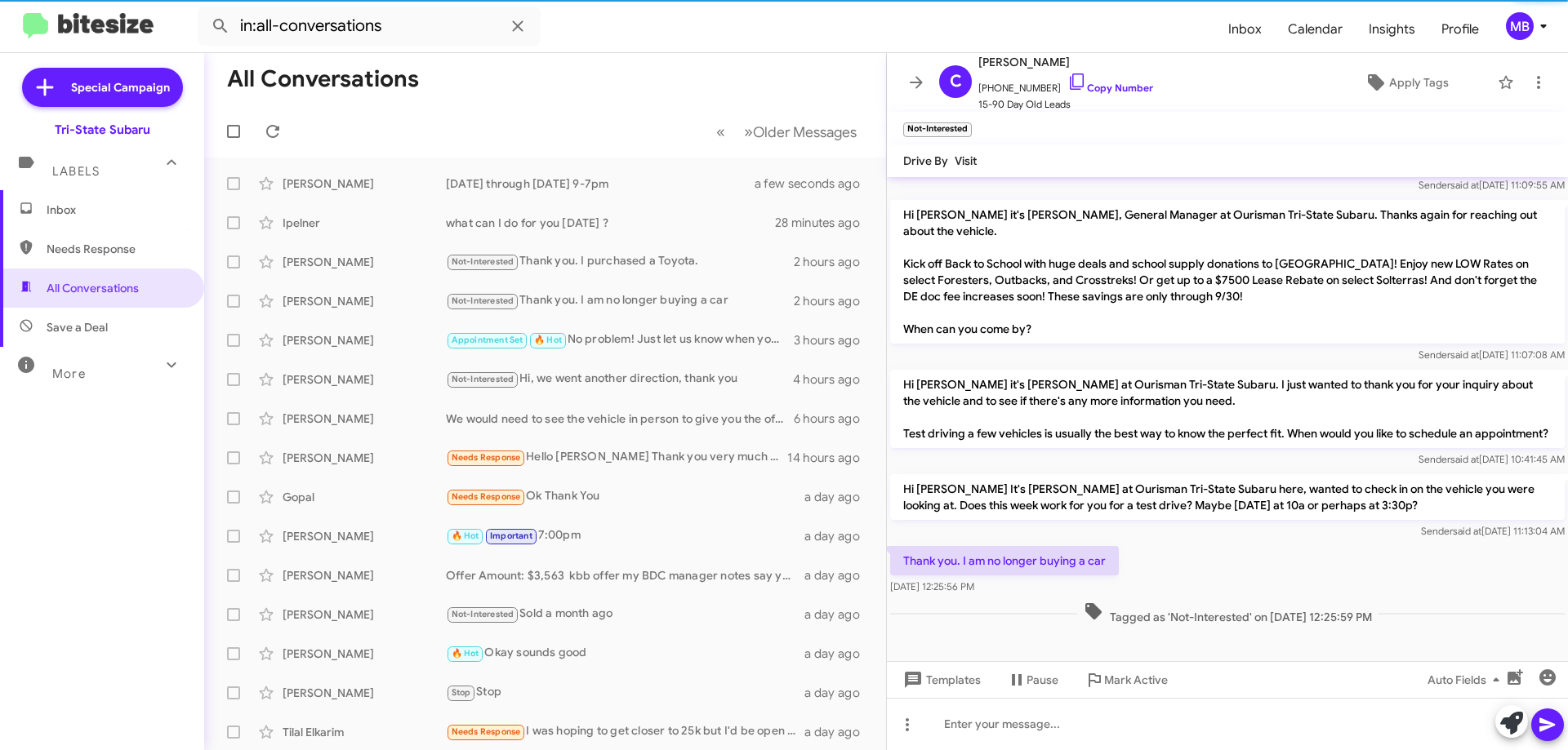
drag, startPoint x: 1105, startPoint y: 87, endPoint x: 1554, endPoint y: 121, distance: 450.3
click at [1105, 86] on link "Copy Number" at bounding box center [1110, 88] width 86 height 12
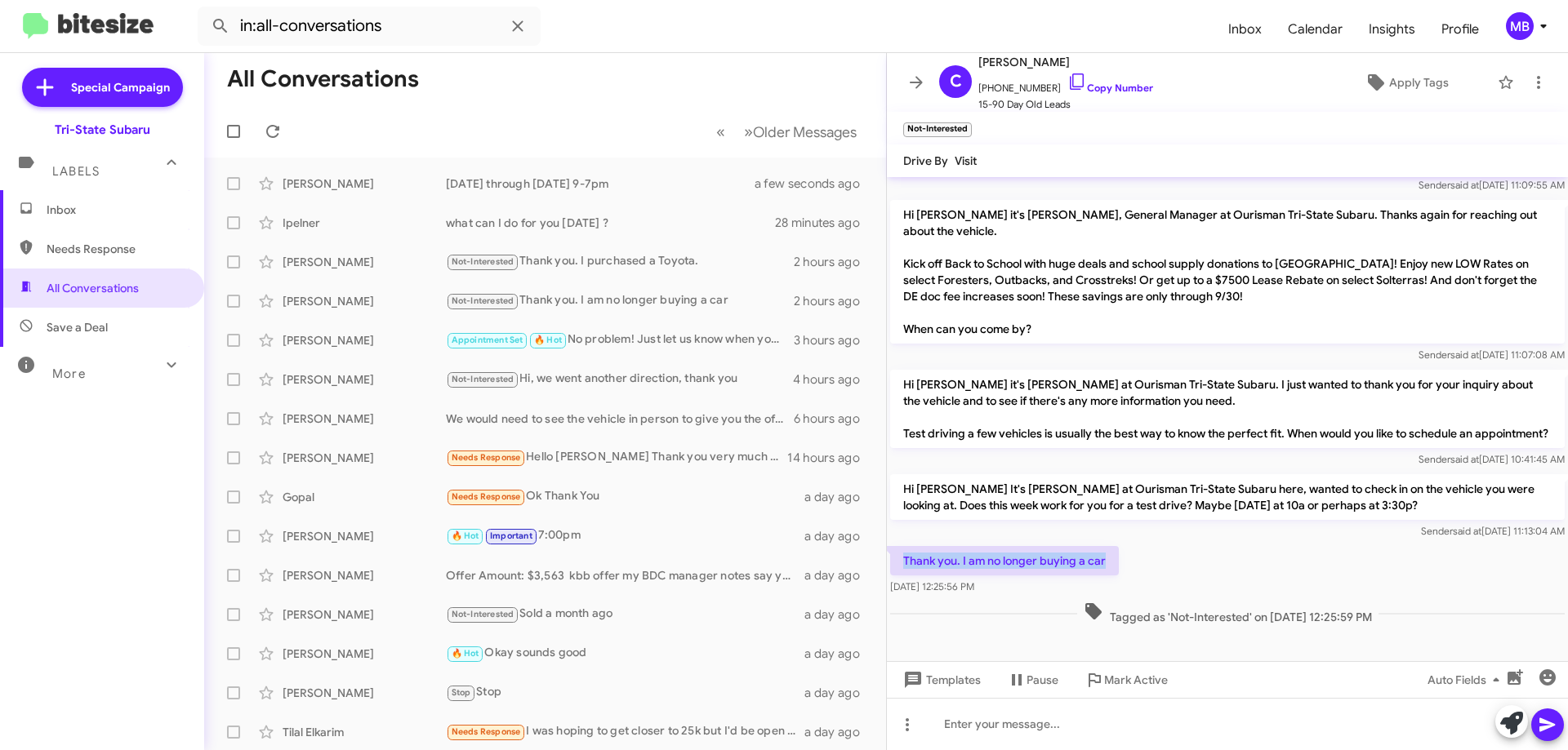
drag, startPoint x: 1115, startPoint y: 569, endPoint x: 951, endPoint y: 561, distance: 164.2
click at [899, 559] on p "Thank you. I am no longer buying a car" at bounding box center [1005, 561] width 228 height 30
copy p "Thank you. I am no longer buying a car"
click at [309, 230] on div "Ipelner" at bounding box center [364, 223] width 163 height 17
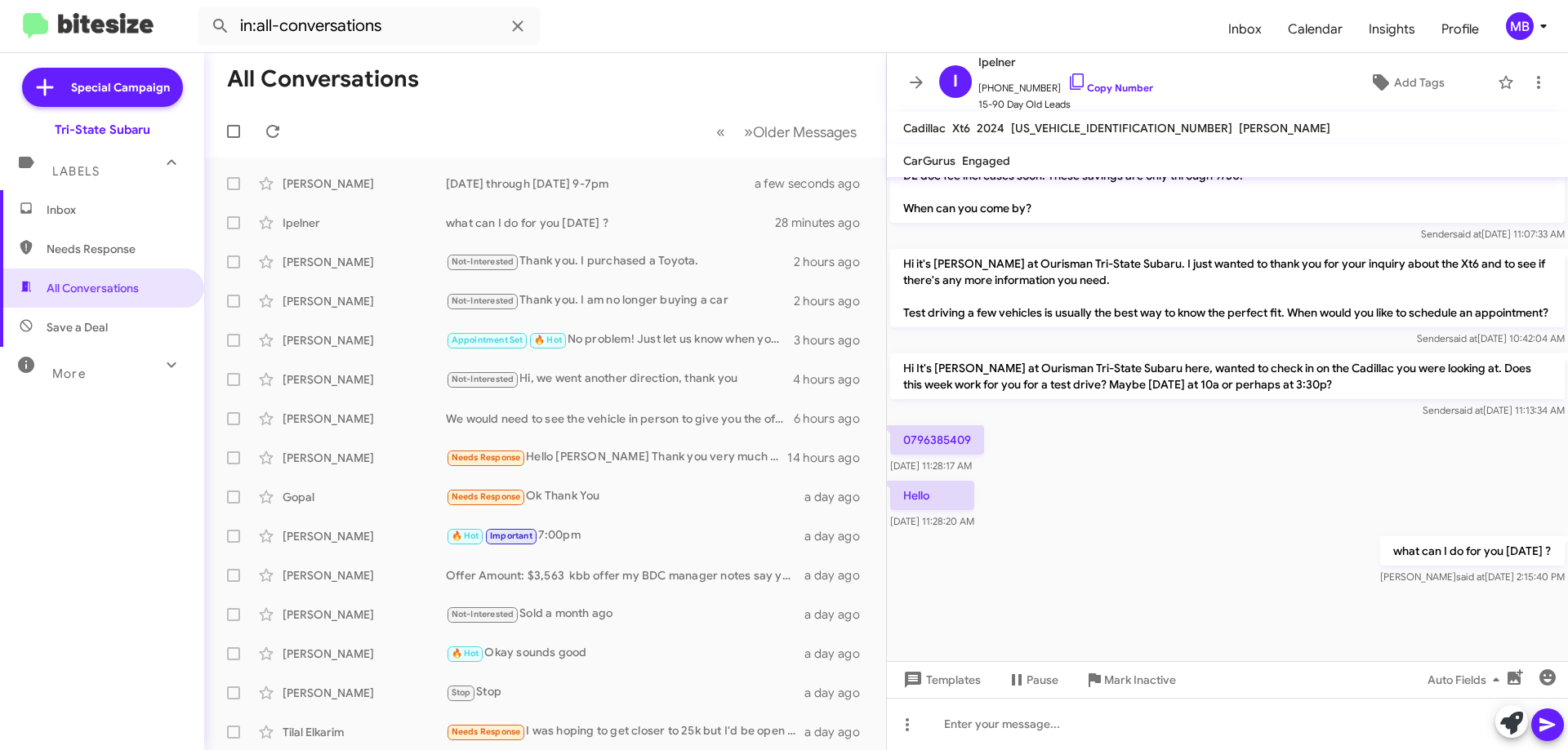
scroll to position [1612, 0]
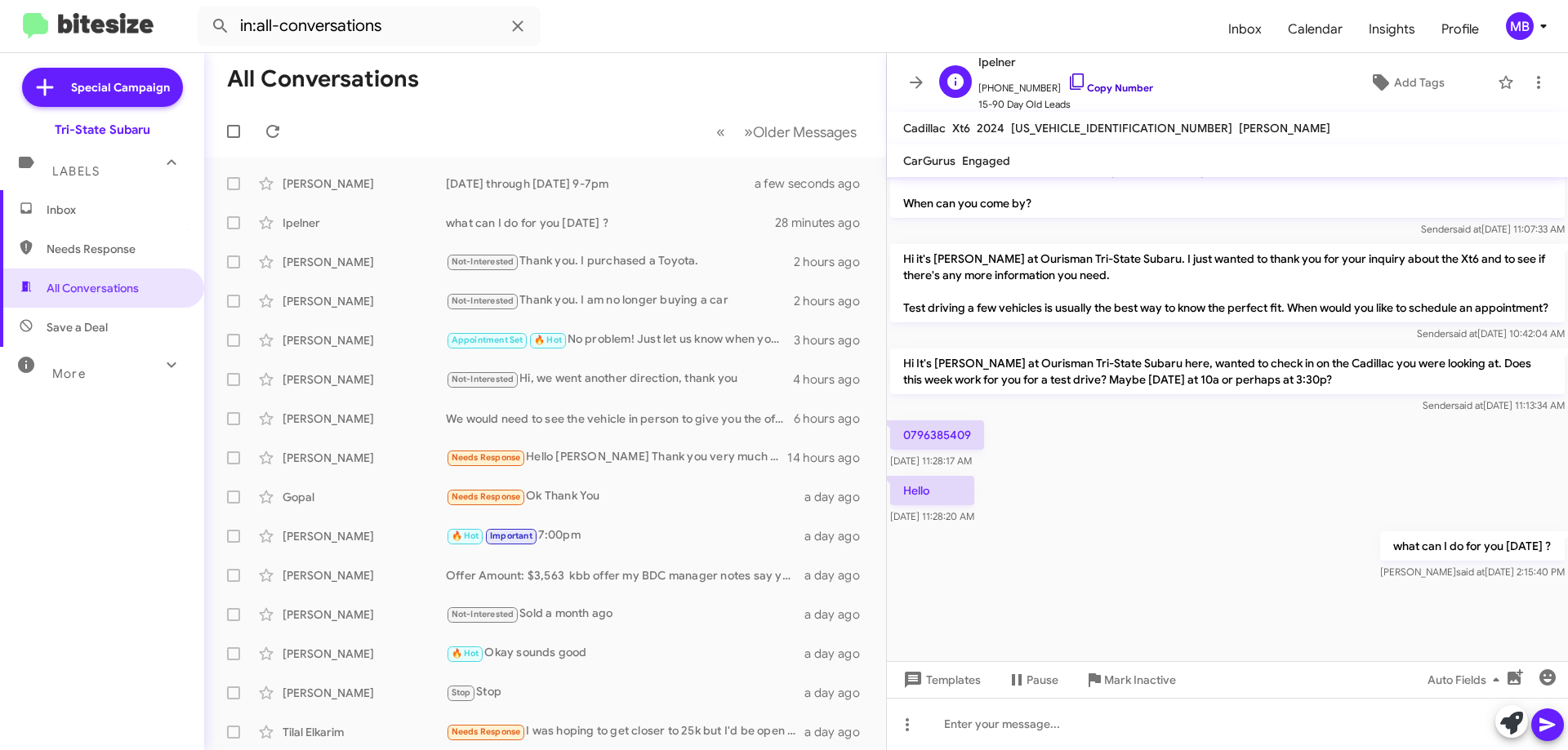
click at [1110, 84] on link "Copy Number" at bounding box center [1110, 88] width 86 height 12
